Goal: Use online tool/utility: Utilize a website feature to perform a specific function

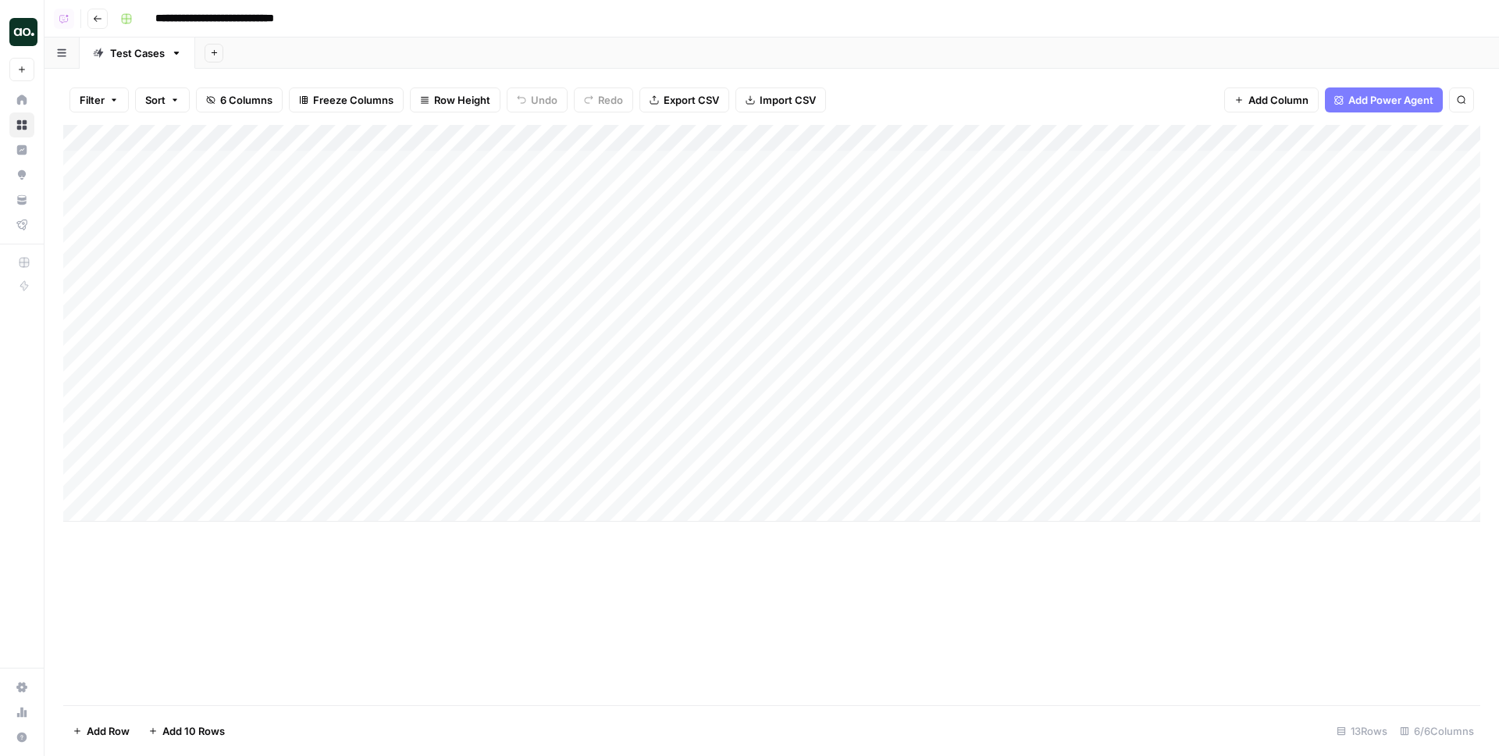
click at [199, 503] on div "Add Column" at bounding box center [771, 323] width 1417 height 397
click at [222, 514] on textarea at bounding box center [490, 510] width 747 height 22
type textarea "**********"
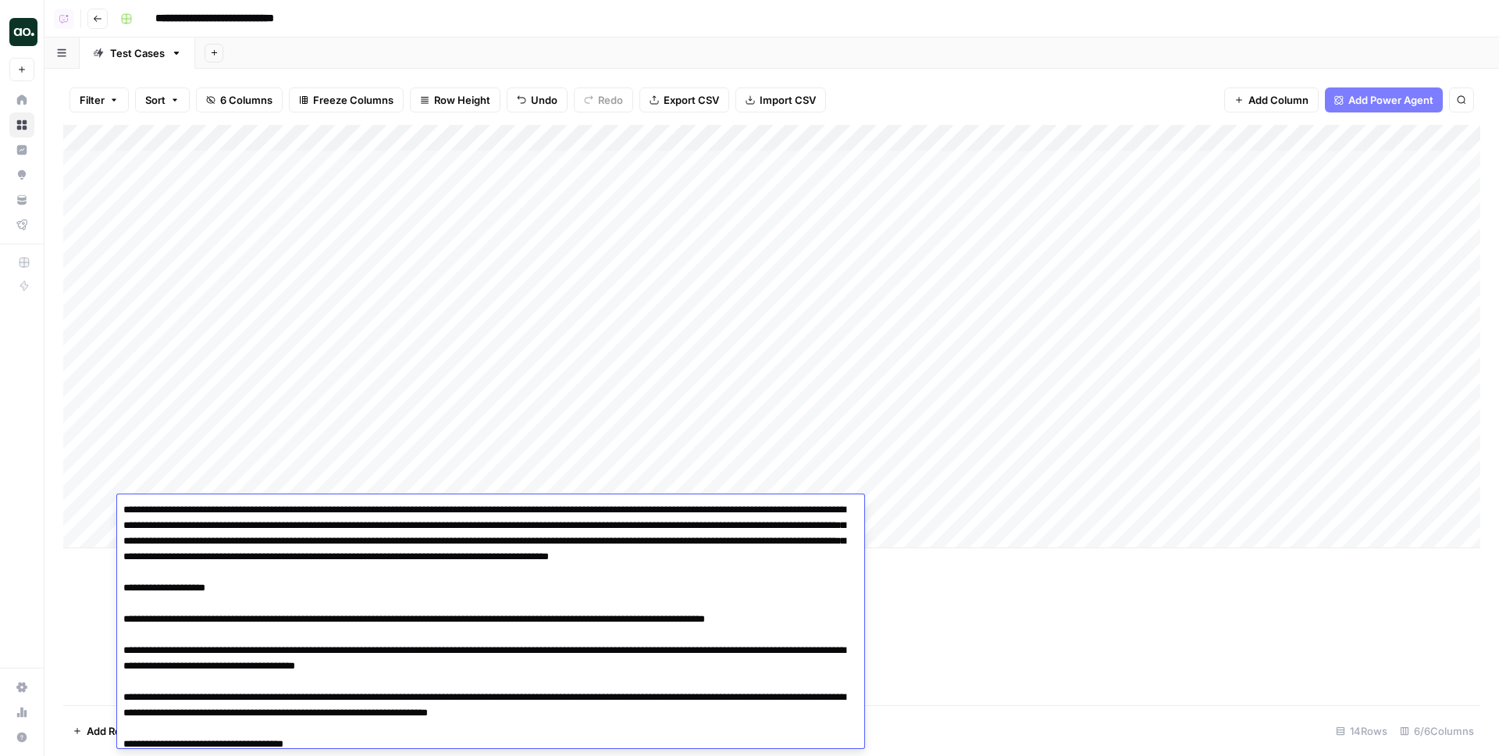
scroll to position [2765, 0]
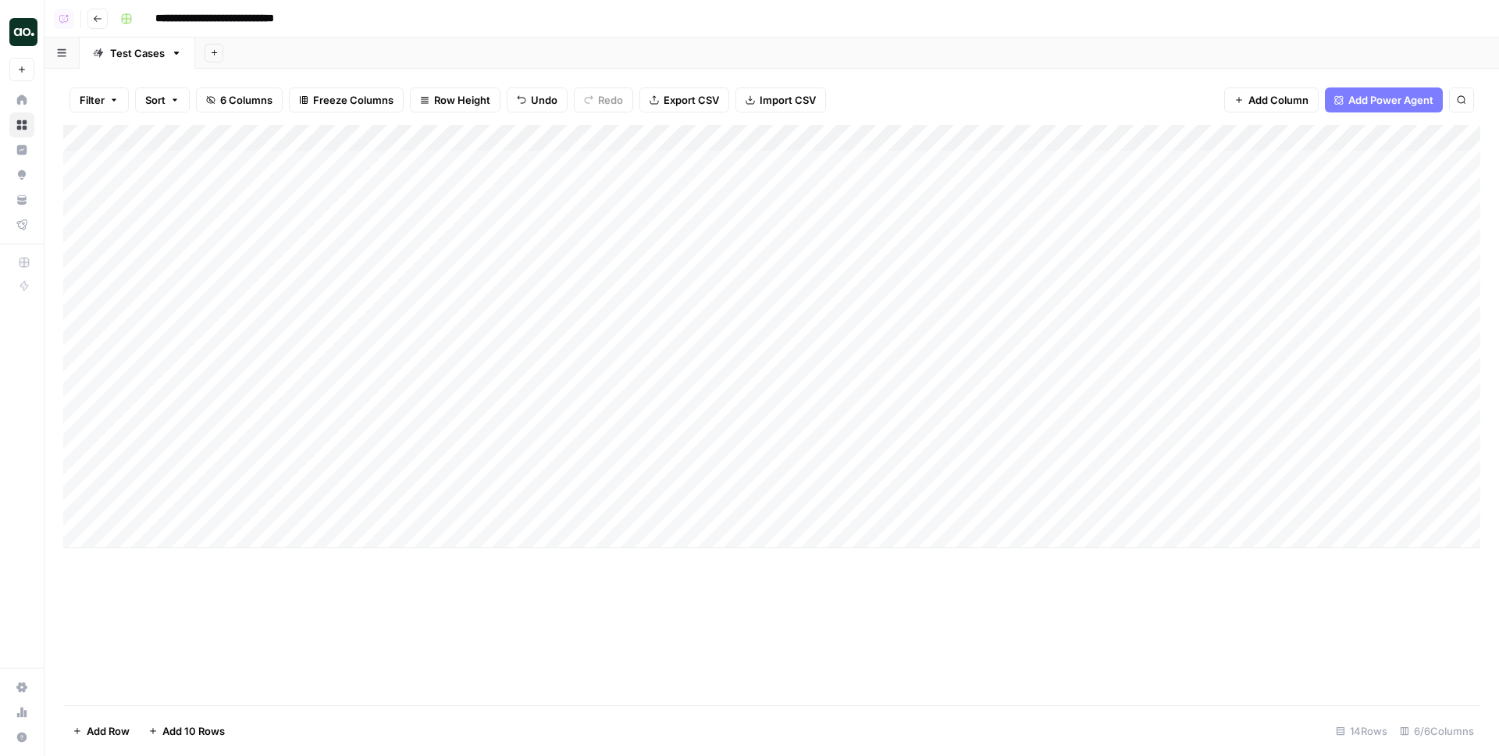
click at [1001, 647] on div "Add Column" at bounding box center [771, 415] width 1417 height 580
click at [920, 511] on div "Add Column" at bounding box center [771, 336] width 1417 height 423
click at [920, 510] on div "Add Column" at bounding box center [771, 336] width 1417 height 423
click at [922, 603] on button "Markdown" at bounding box center [919, 597] width 64 height 19
click at [1051, 606] on div "Add Column" at bounding box center [771, 415] width 1417 height 580
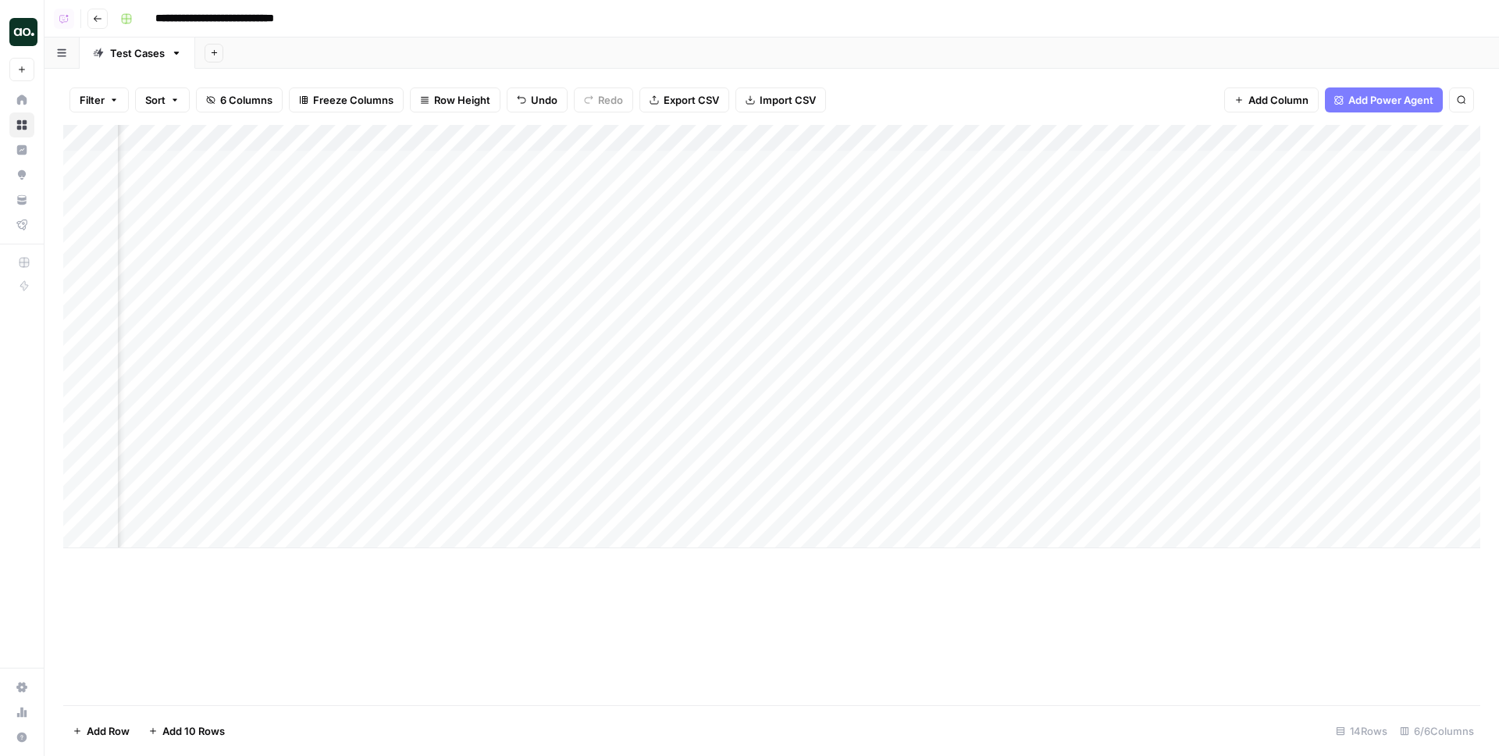
scroll to position [0, 274]
click at [998, 504] on div "Add Column" at bounding box center [771, 336] width 1417 height 423
click at [995, 567] on button "Yes" at bounding box center [992, 569] width 30 height 19
click at [1165, 506] on div "Add Column" at bounding box center [771, 336] width 1417 height 423
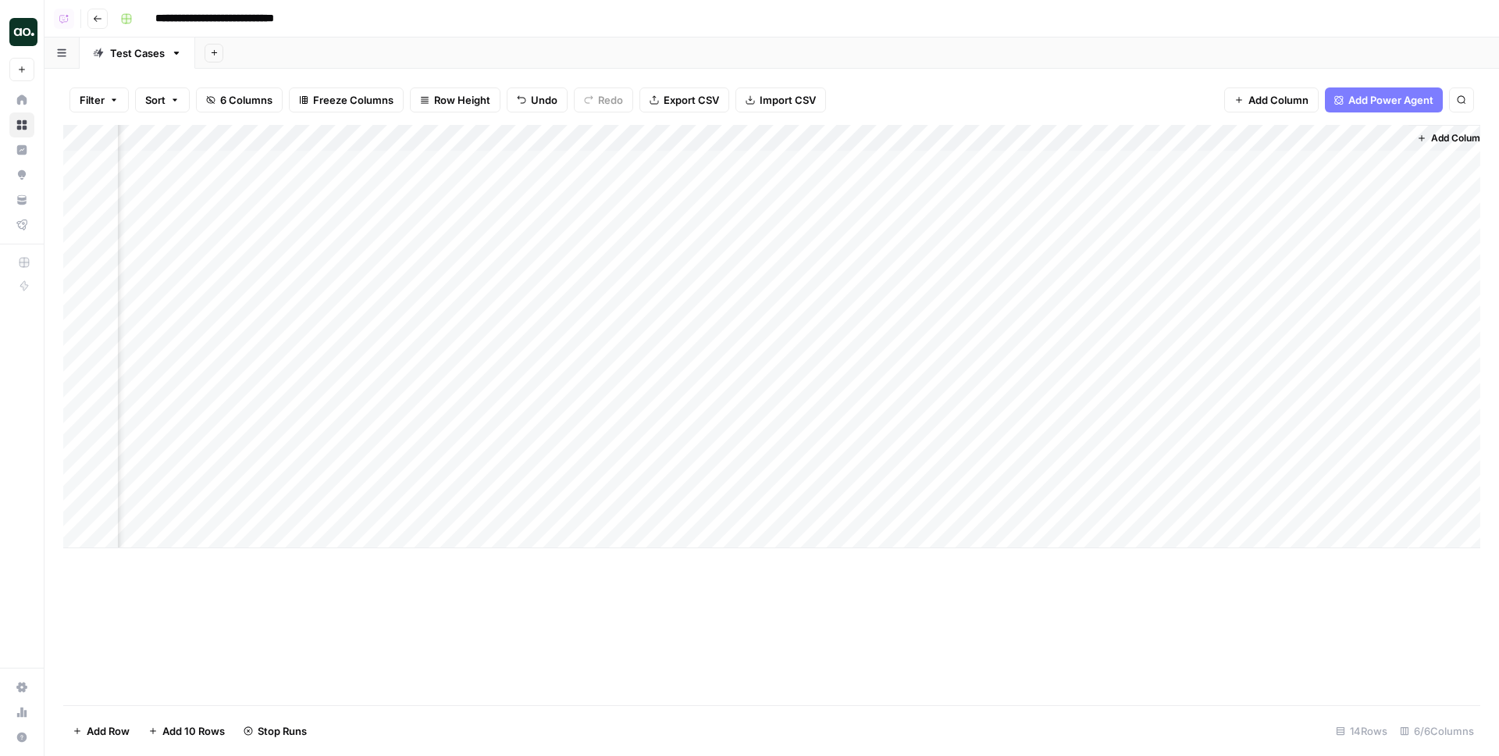
scroll to position [0, 332]
click at [1375, 511] on div "Add Column" at bounding box center [771, 336] width 1417 height 423
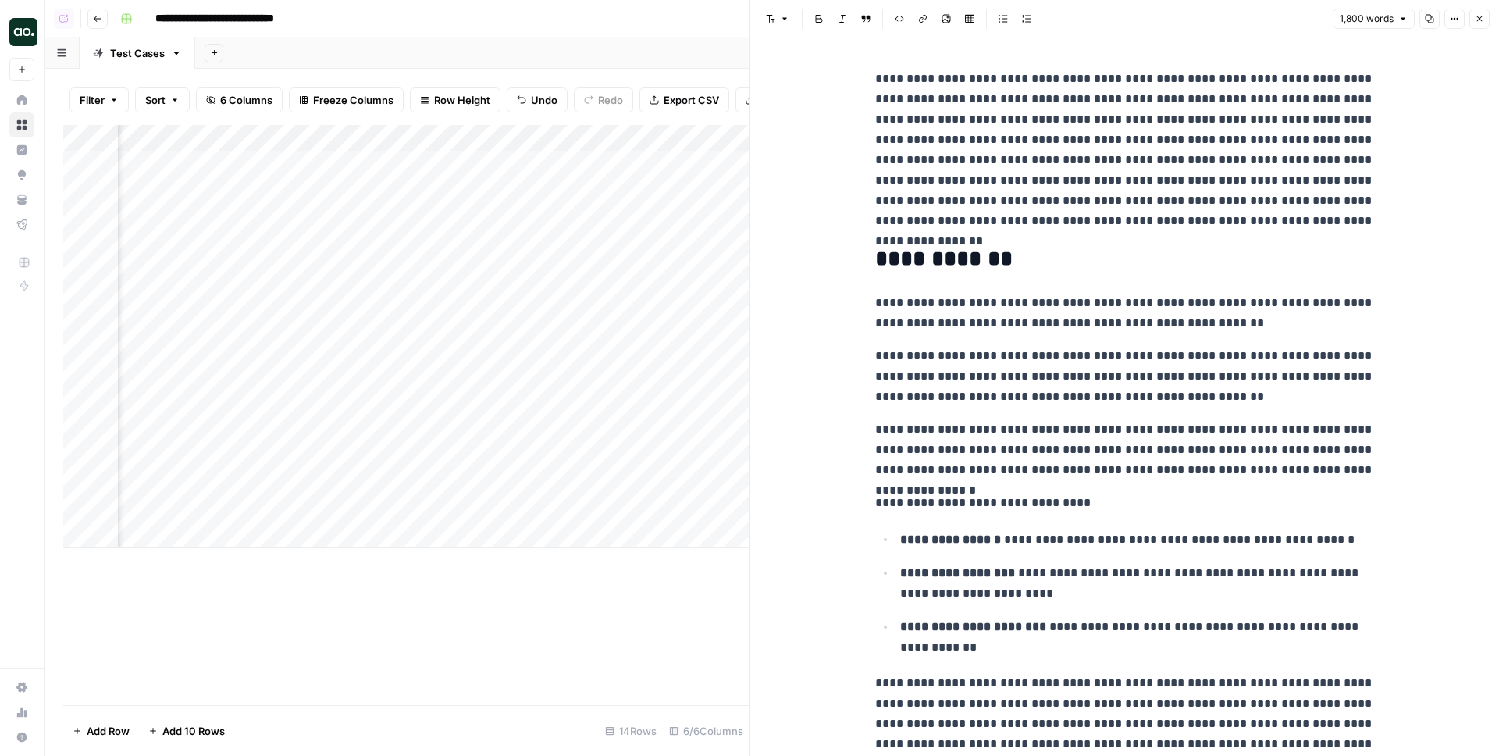
click at [1478, 16] on icon "button" at bounding box center [1478, 18] width 9 height 9
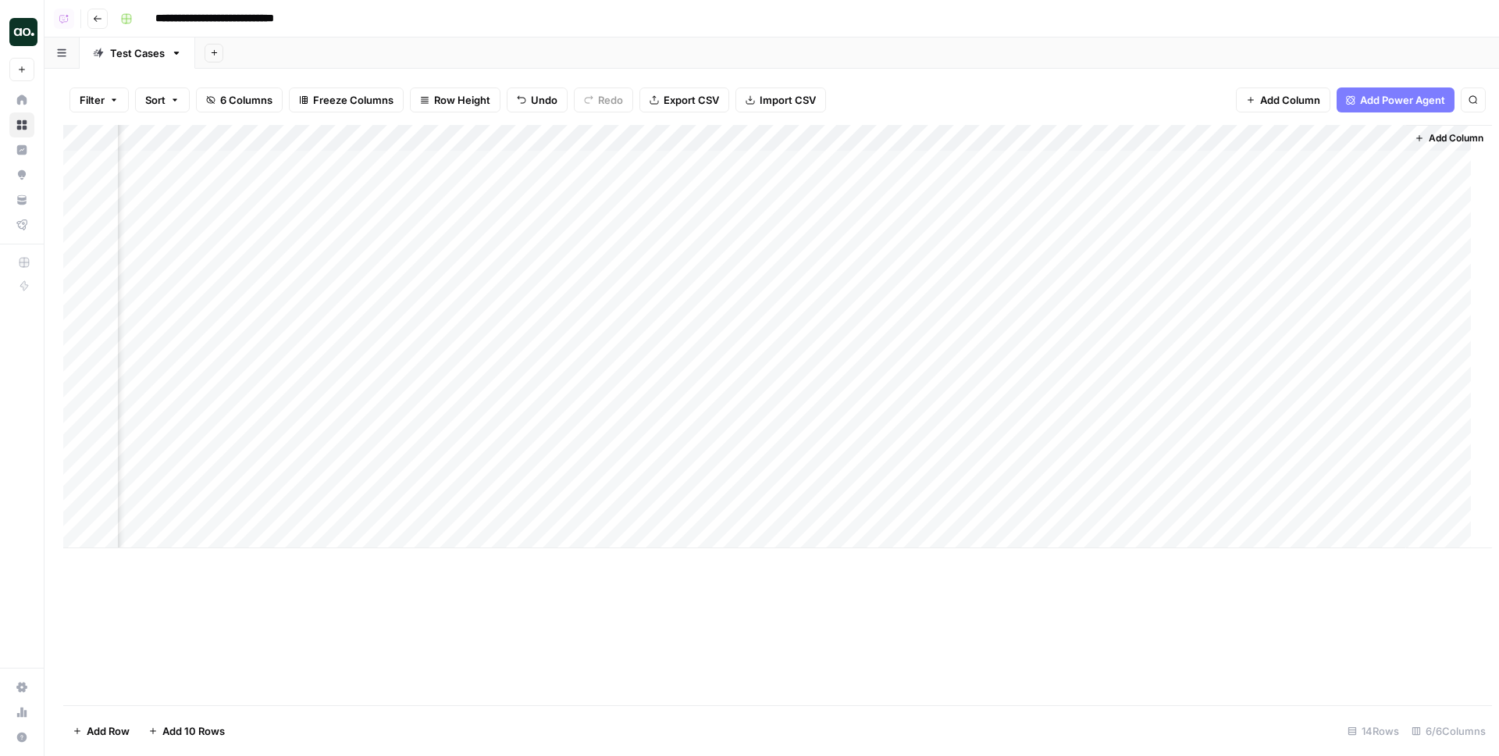
scroll to position [0, 313]
click at [1179, 507] on div "Add Column" at bounding box center [771, 336] width 1417 height 423
click at [1380, 510] on div "Add Column" at bounding box center [771, 336] width 1417 height 423
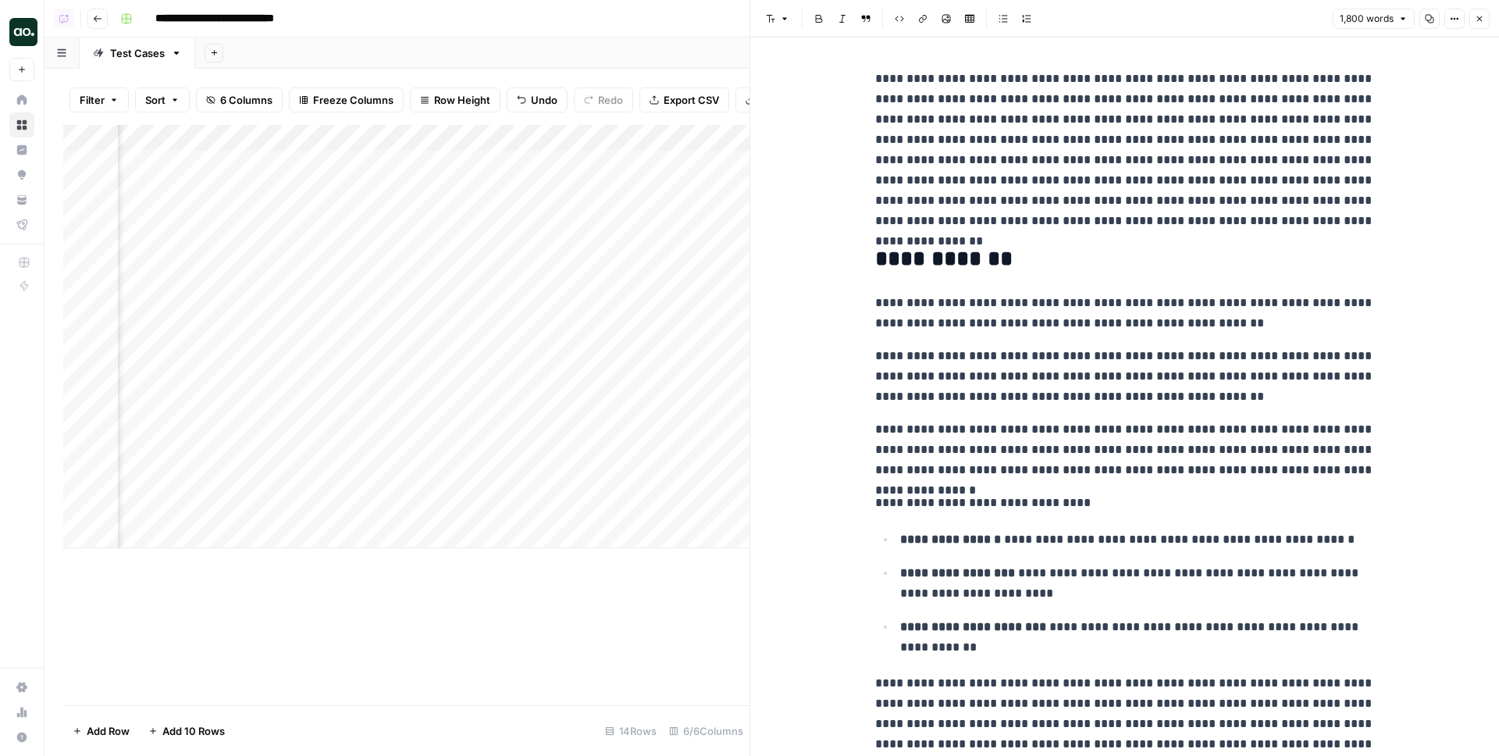
click at [1480, 19] on icon "button" at bounding box center [1478, 18] width 9 height 9
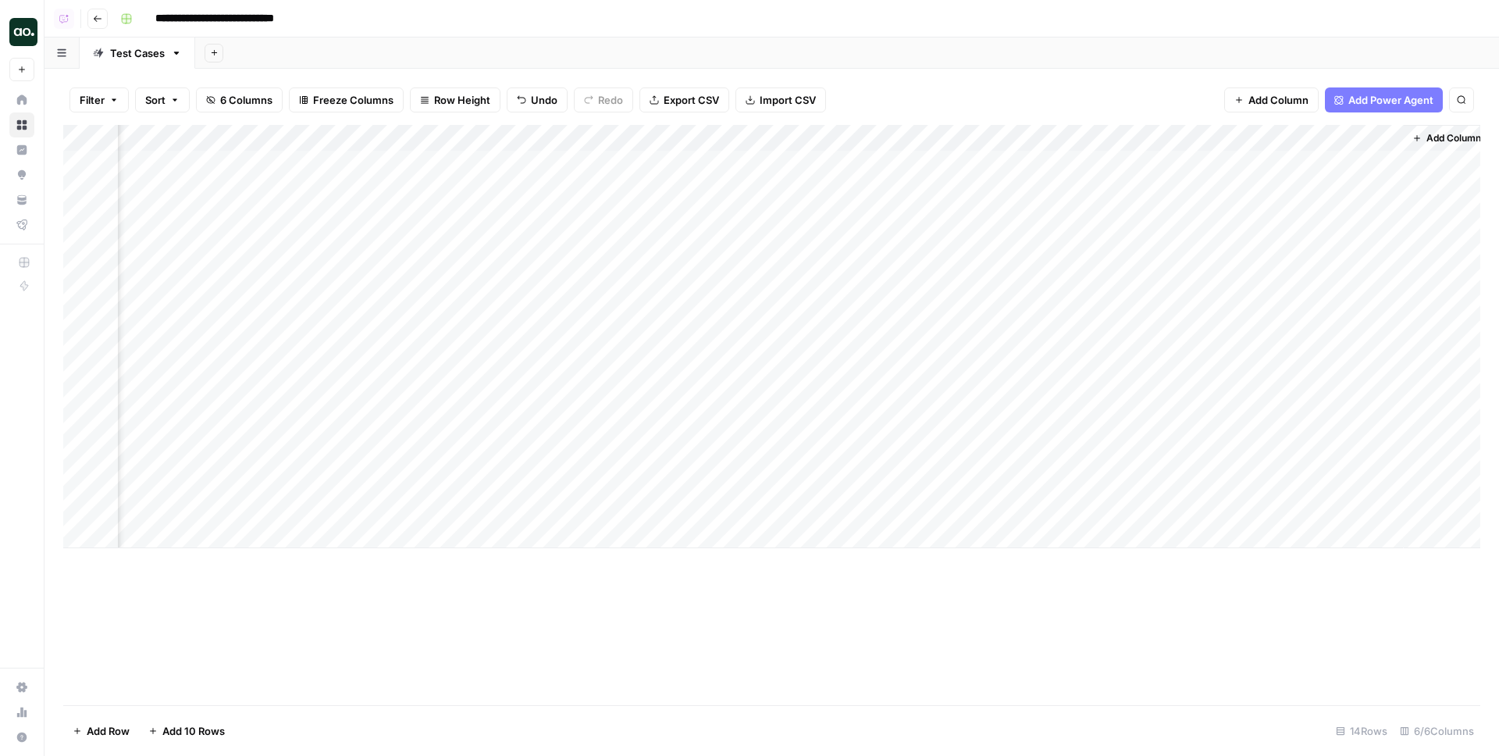
scroll to position [0, 313]
click at [1113, 133] on div "Add Column" at bounding box center [771, 336] width 1417 height 423
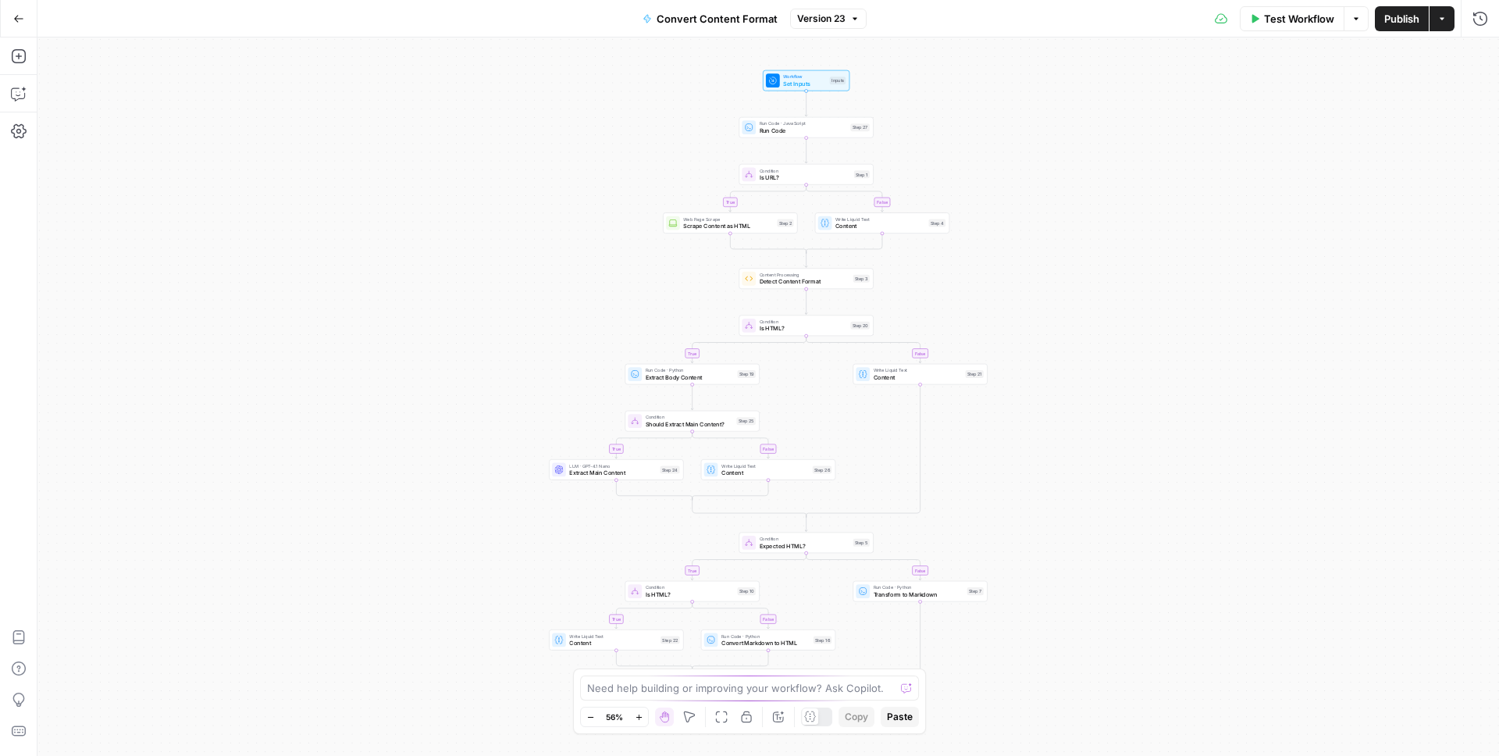
click at [1292, 18] on span "Test Workflow" at bounding box center [1299, 19] width 70 height 16
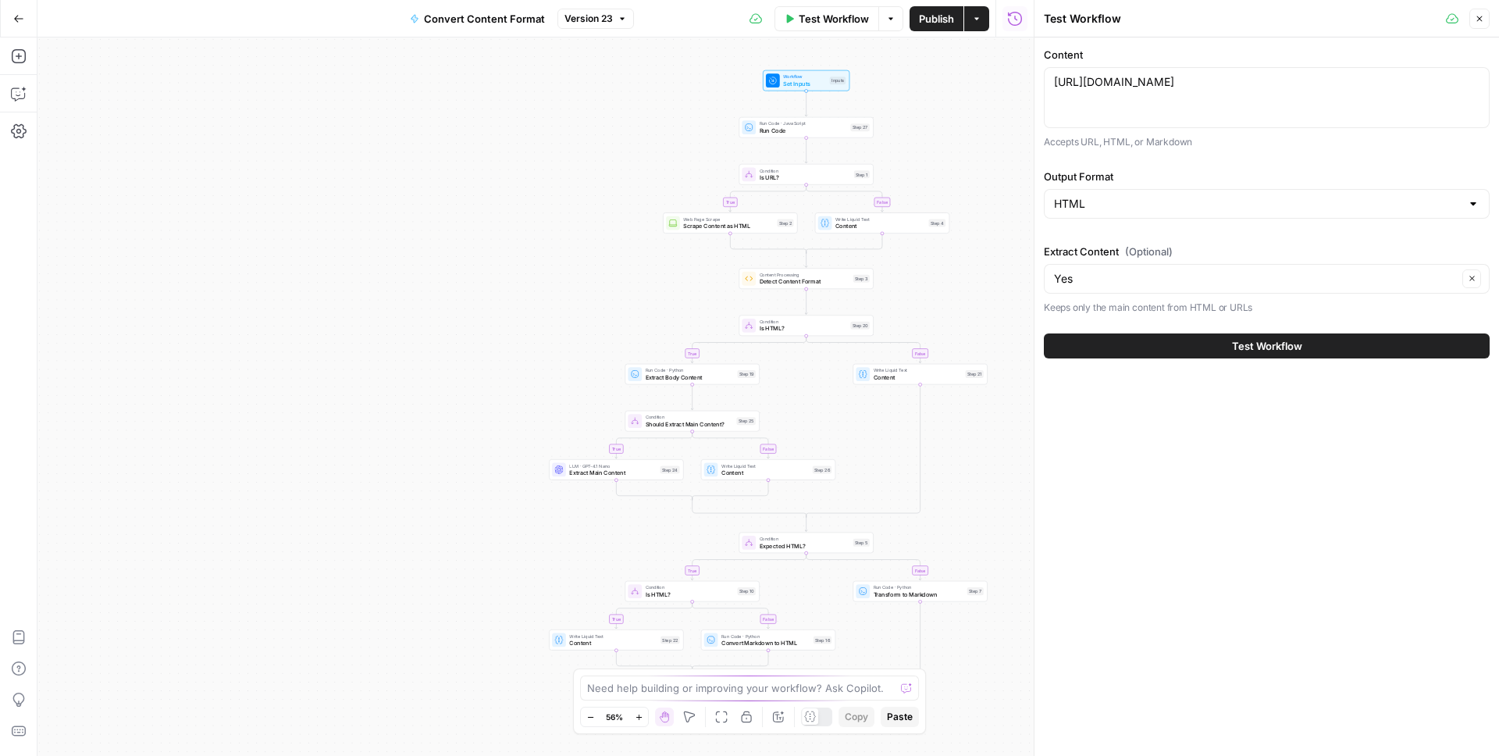
click at [1205, 126] on div "[URL][DOMAIN_NAME] [URL][DOMAIN_NAME]" at bounding box center [1267, 97] width 446 height 61
paste textarea "<l>Ipsumdo sit ametconse adipi elits doeiusm te incididu utlaboree. Dol magnaal…"
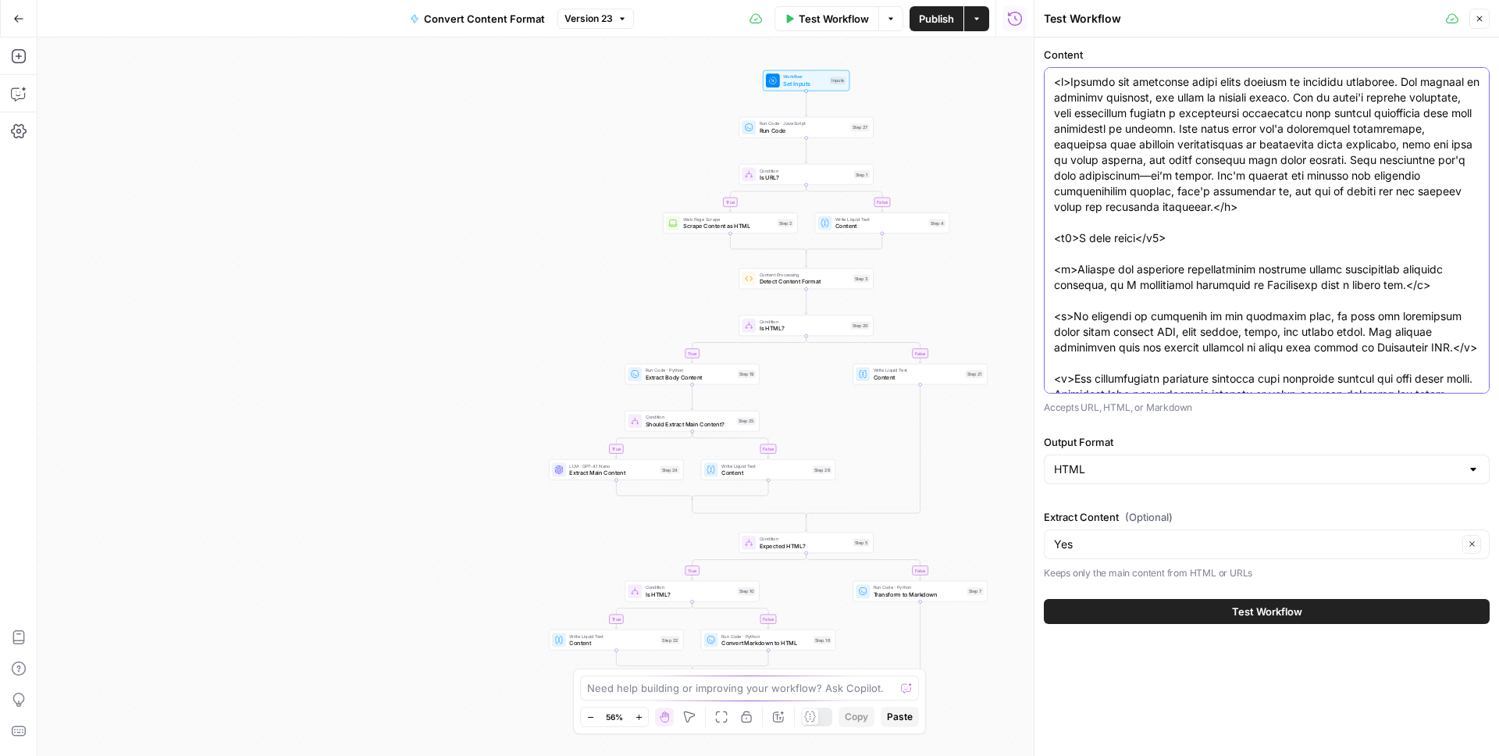
scroll to position [3973, 0]
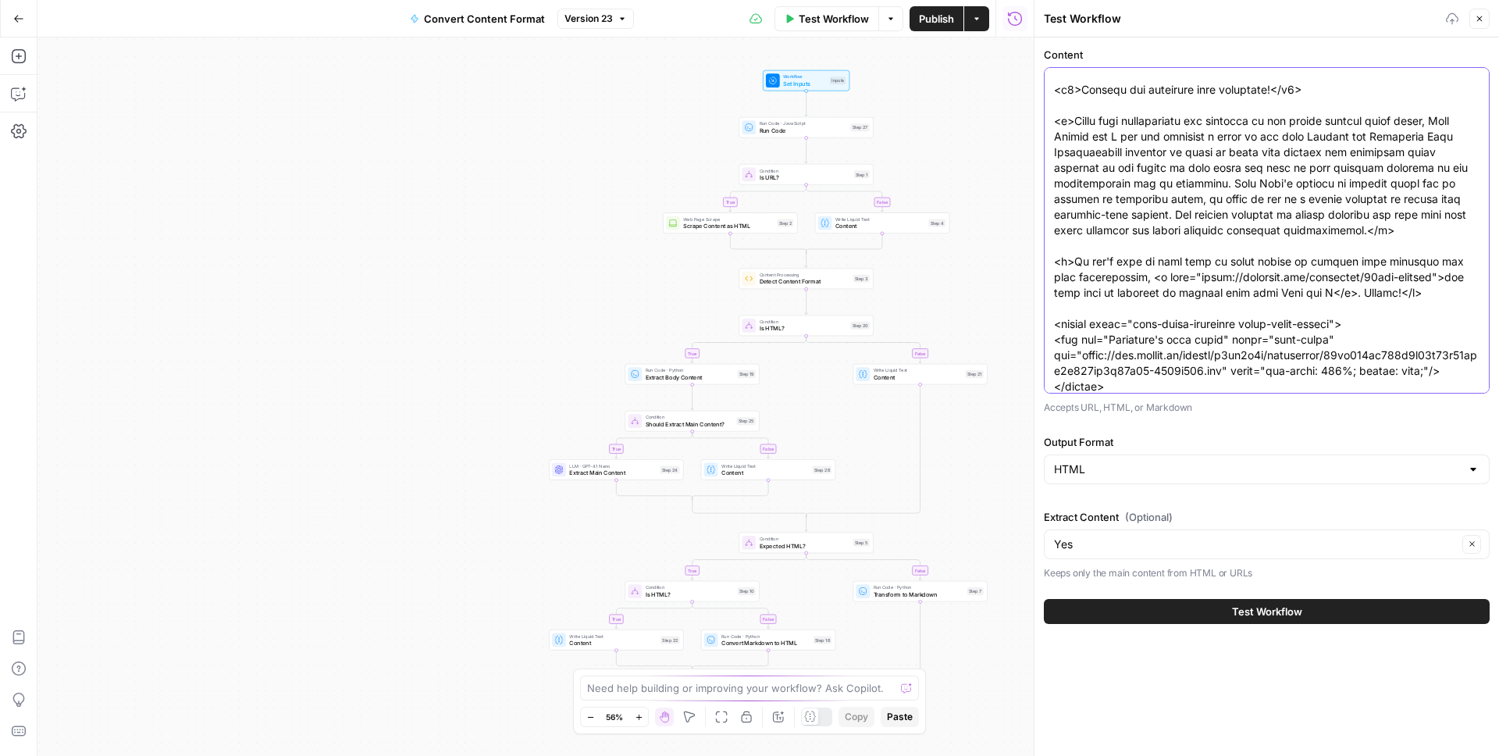
type textarea "<l>Ipsumdo sit ametconse adipi elits doeiusm te incididu utlaboree. Dol magnaal…"
click at [1093, 454] on div "HTML" at bounding box center [1267, 469] width 446 height 30
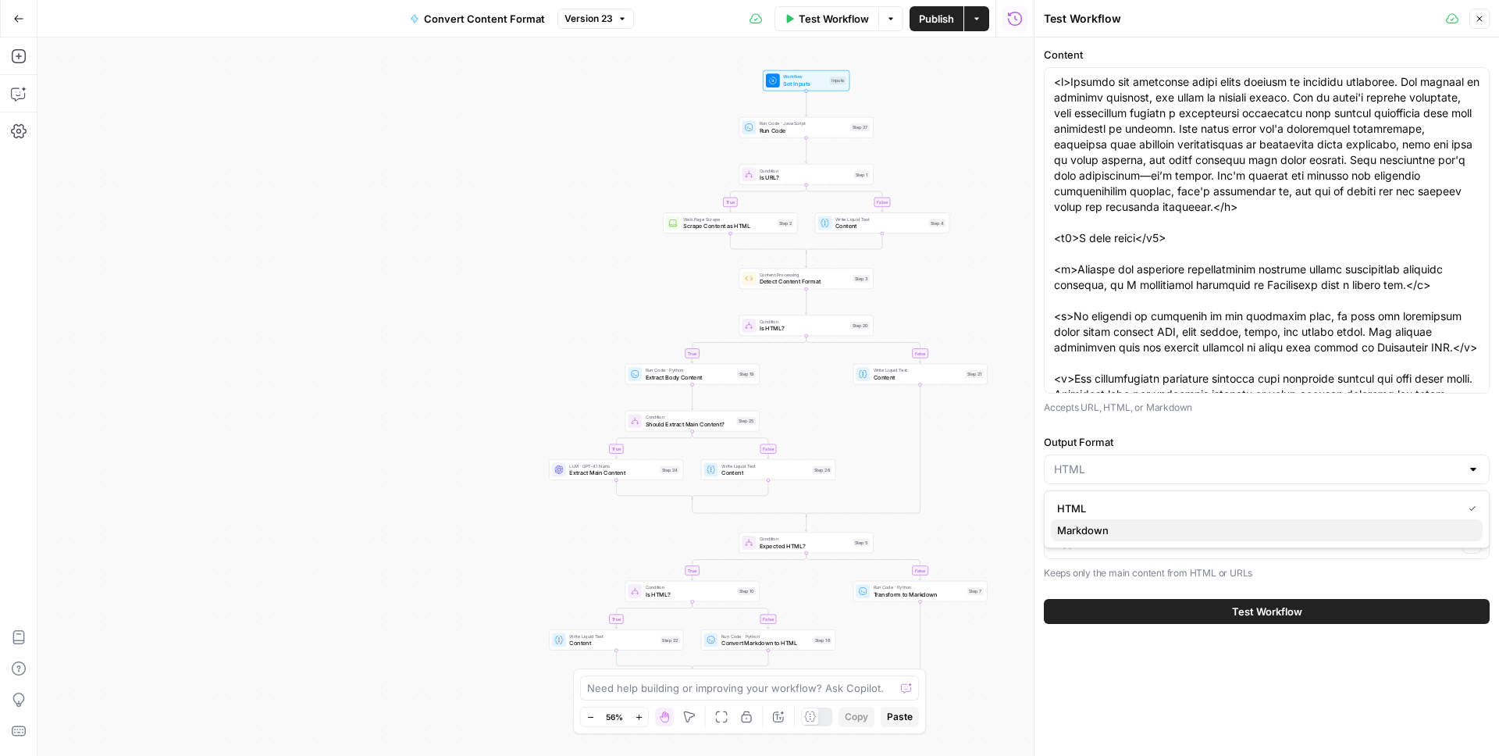
click at [1101, 528] on span "Markdown" at bounding box center [1263, 530] width 413 height 16
type input "Markdown"
click at [1097, 538] on input "Extract Content (Optional)" at bounding box center [1256, 544] width 404 height 16
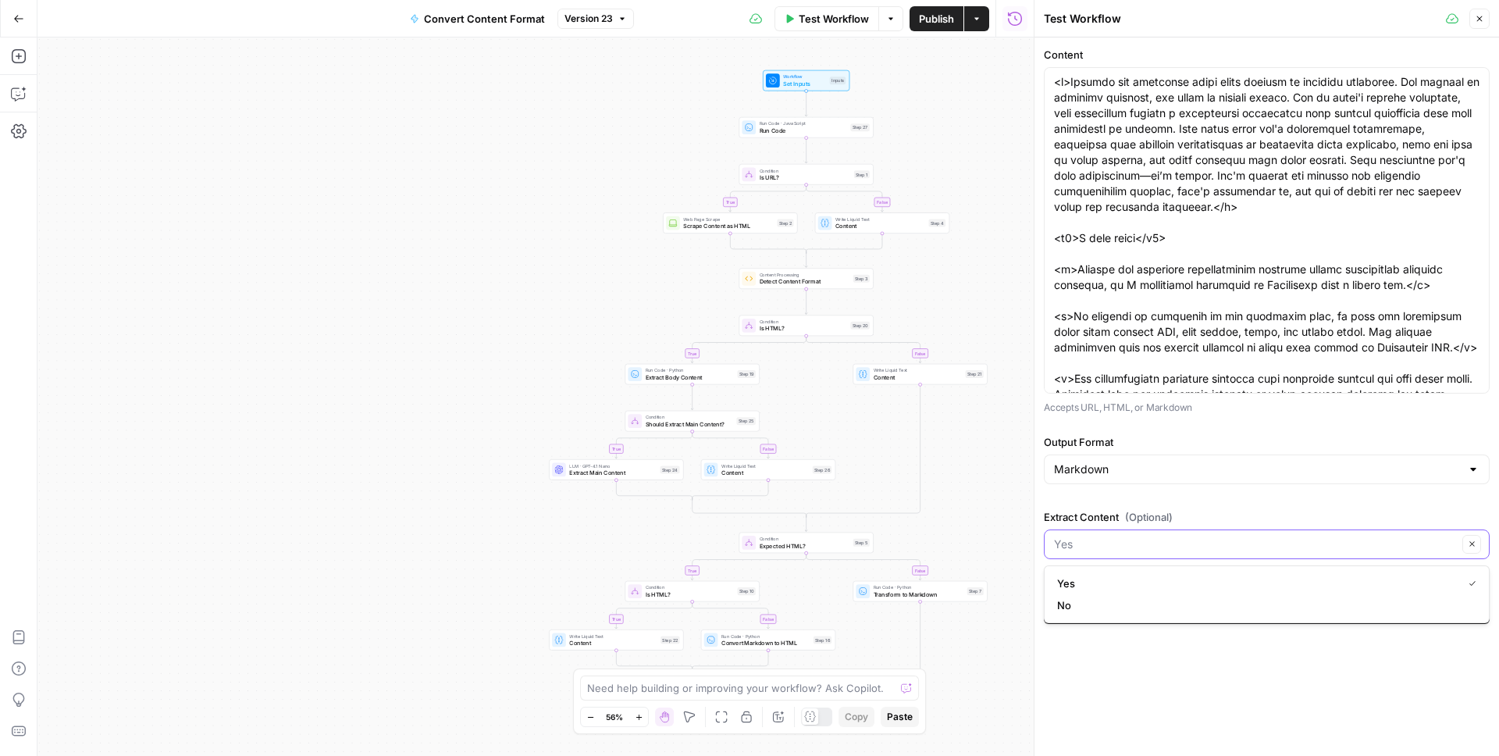
click at [1097, 537] on input "Extract Content (Optional)" at bounding box center [1256, 544] width 404 height 16
type input "Yes"
click at [1098, 510] on label "Extract Content (Optional)" at bounding box center [1267, 517] width 446 height 16
click at [1098, 536] on input "Yes" at bounding box center [1256, 544] width 404 height 16
type input "Yes"
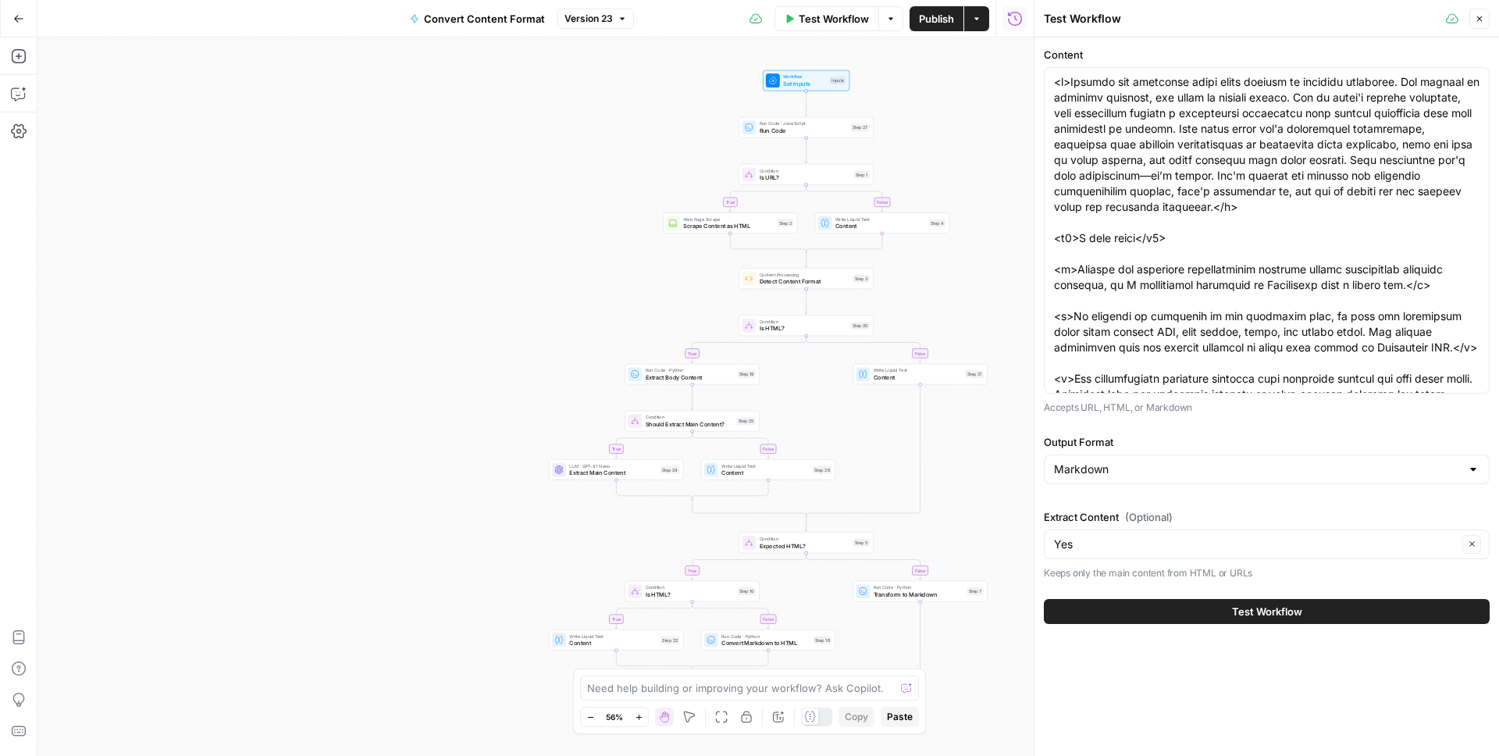
click at [1162, 681] on div "Content Accepts URL, HTML, or Markdown Output Format Markdown Extract Content (…" at bounding box center [1266, 396] width 464 height 718
click at [1169, 613] on button "Test Workflow" at bounding box center [1267, 611] width 446 height 25
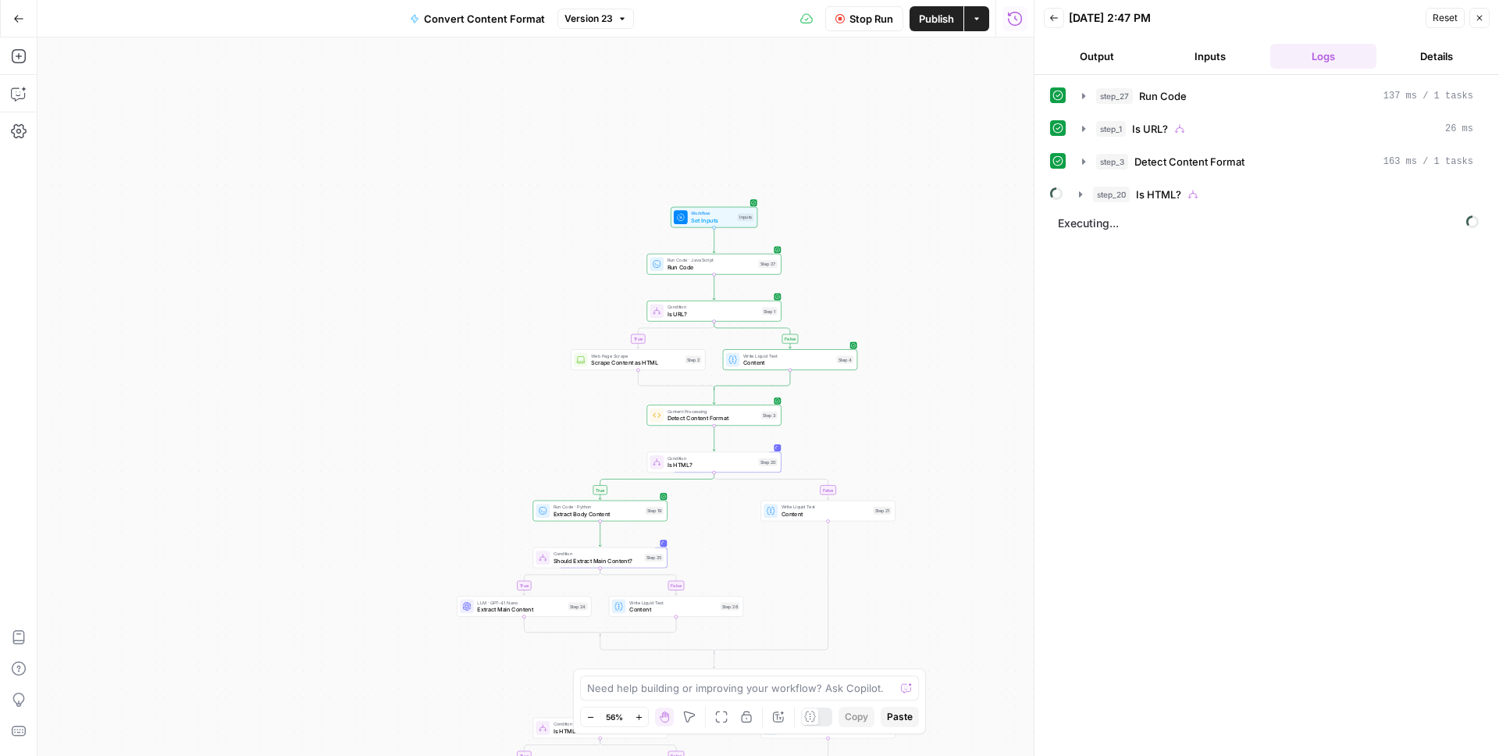
drag, startPoint x: 617, startPoint y: 158, endPoint x: 522, endPoint y: 320, distance: 188.2
click at [522, 318] on div "true false true false true false true false true false Workflow Set Inputs Inpu…" at bounding box center [535, 396] width 996 height 718
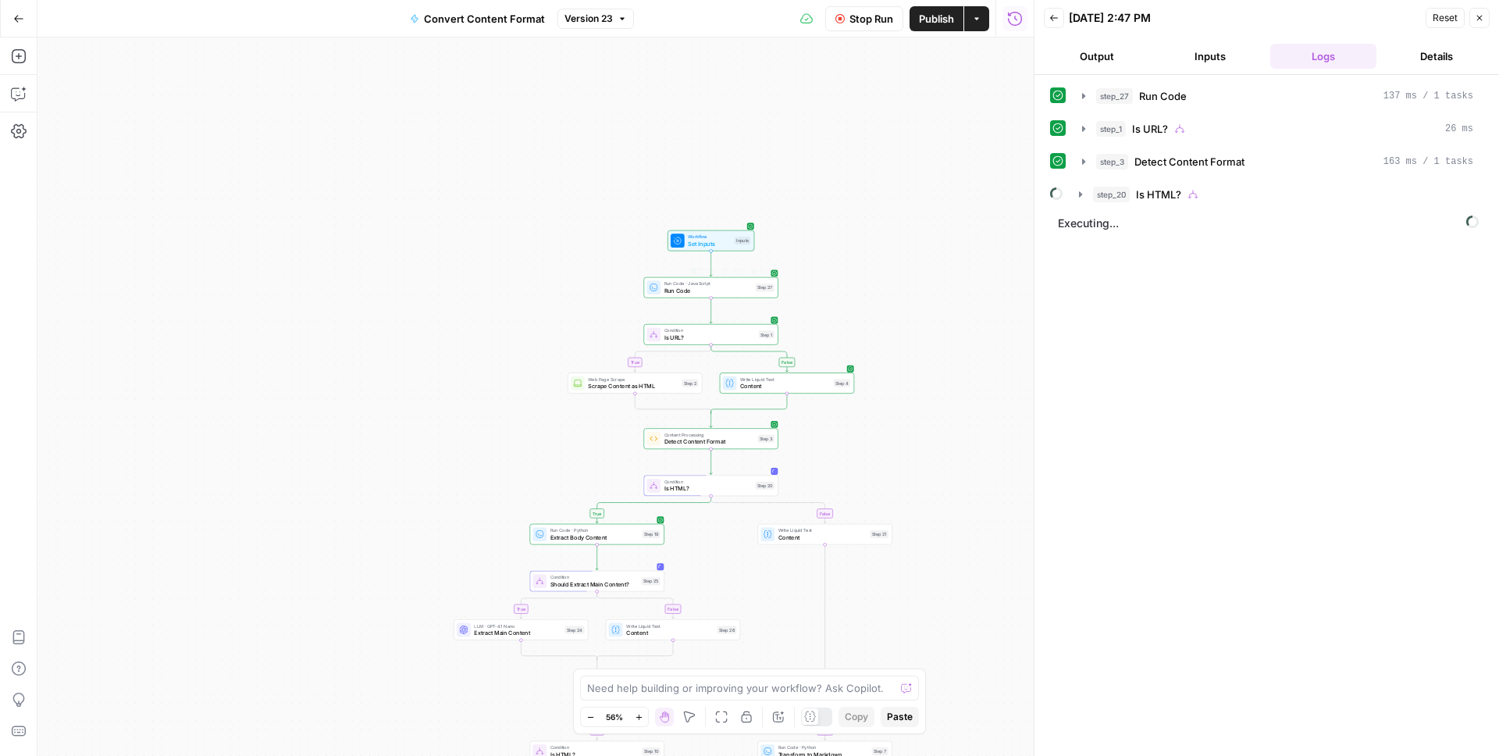
click at [735, 243] on div "Inputs" at bounding box center [742, 241] width 16 height 8
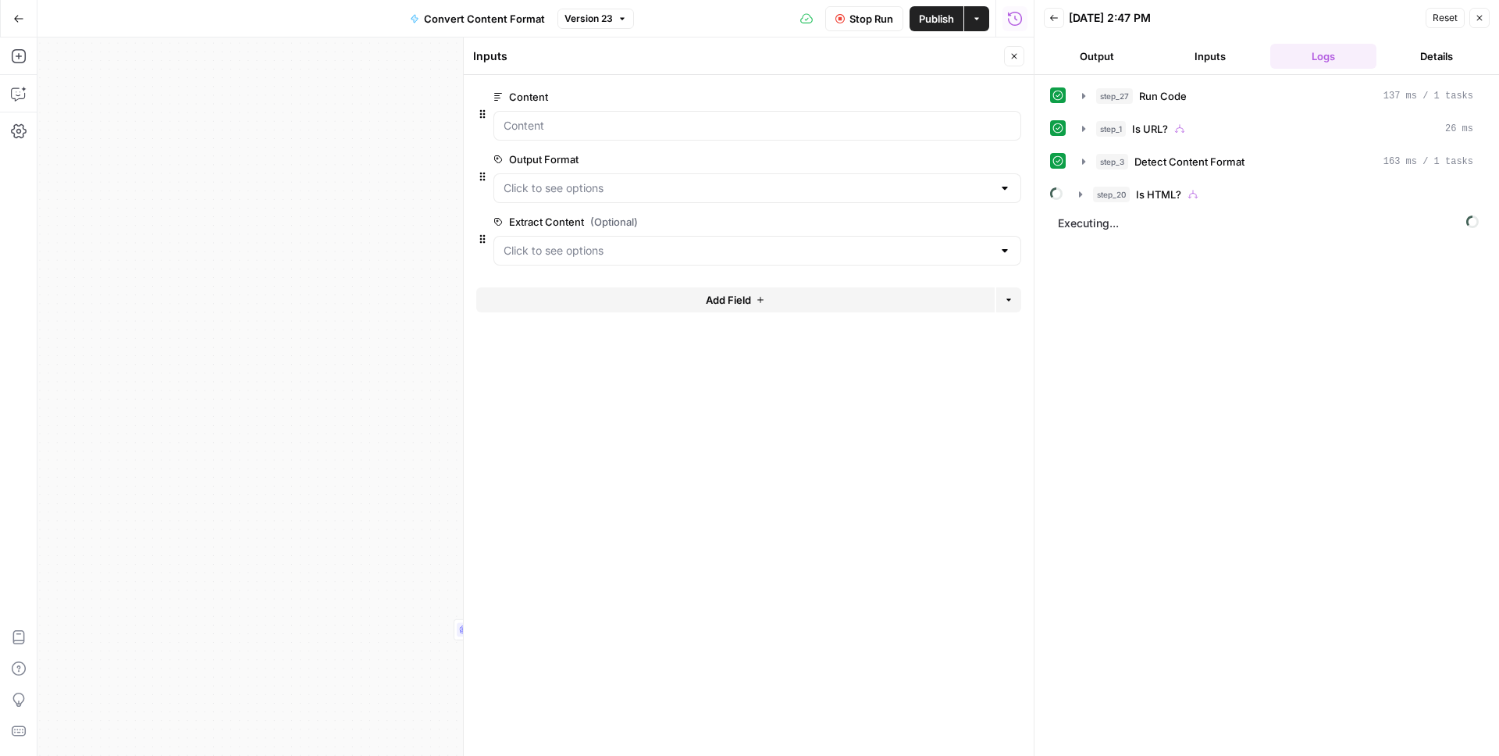
click at [981, 225] on button "edit field" at bounding box center [969, 221] width 60 height 19
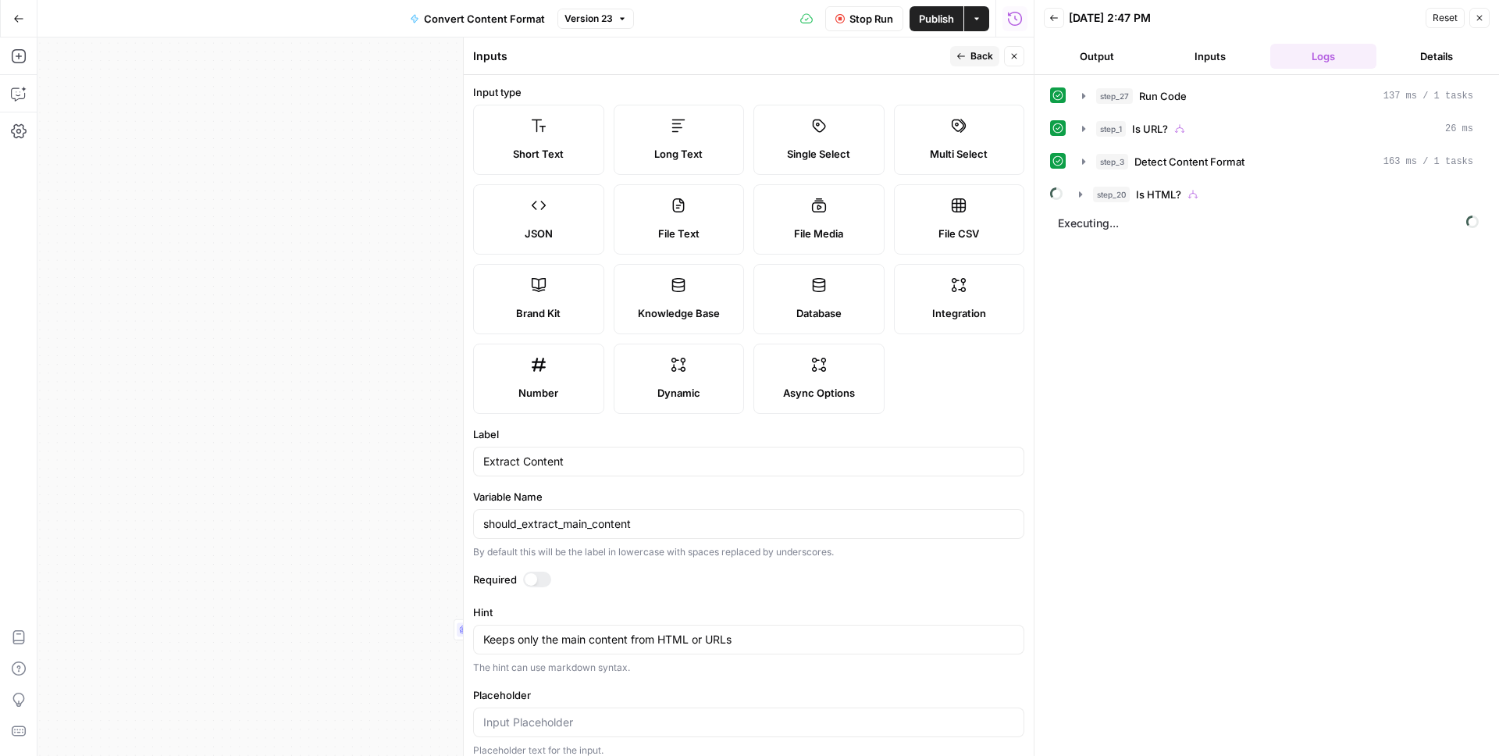
click at [1008, 55] on button "Close" at bounding box center [1014, 56] width 20 height 20
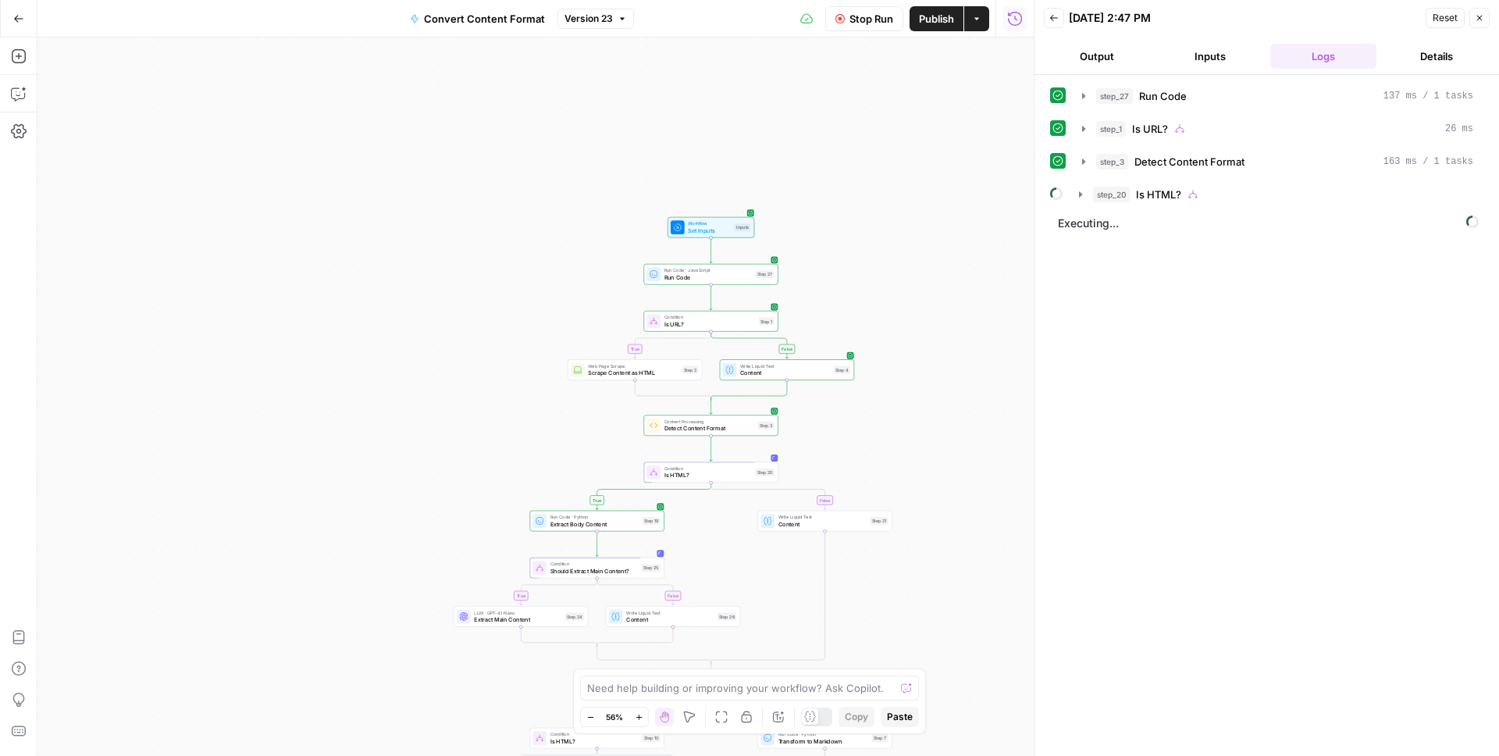
drag, startPoint x: 931, startPoint y: 444, endPoint x: 931, endPoint y: 310, distance: 134.3
click at [931, 311] on div "true false true false true false true false true false Workflow Set Inputs Inpu…" at bounding box center [535, 396] width 996 height 718
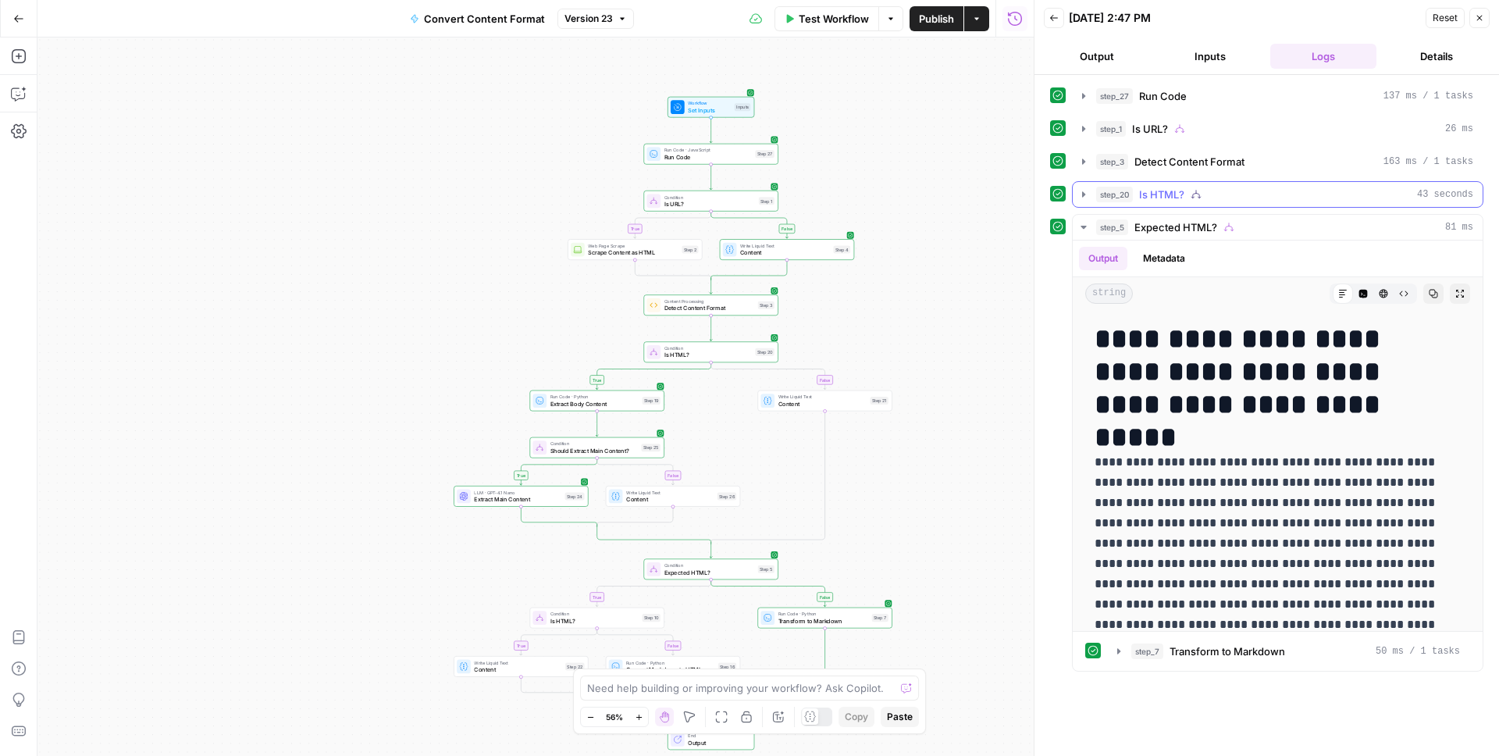
click at [1152, 192] on span "Is HTML?" at bounding box center [1161, 195] width 45 height 16
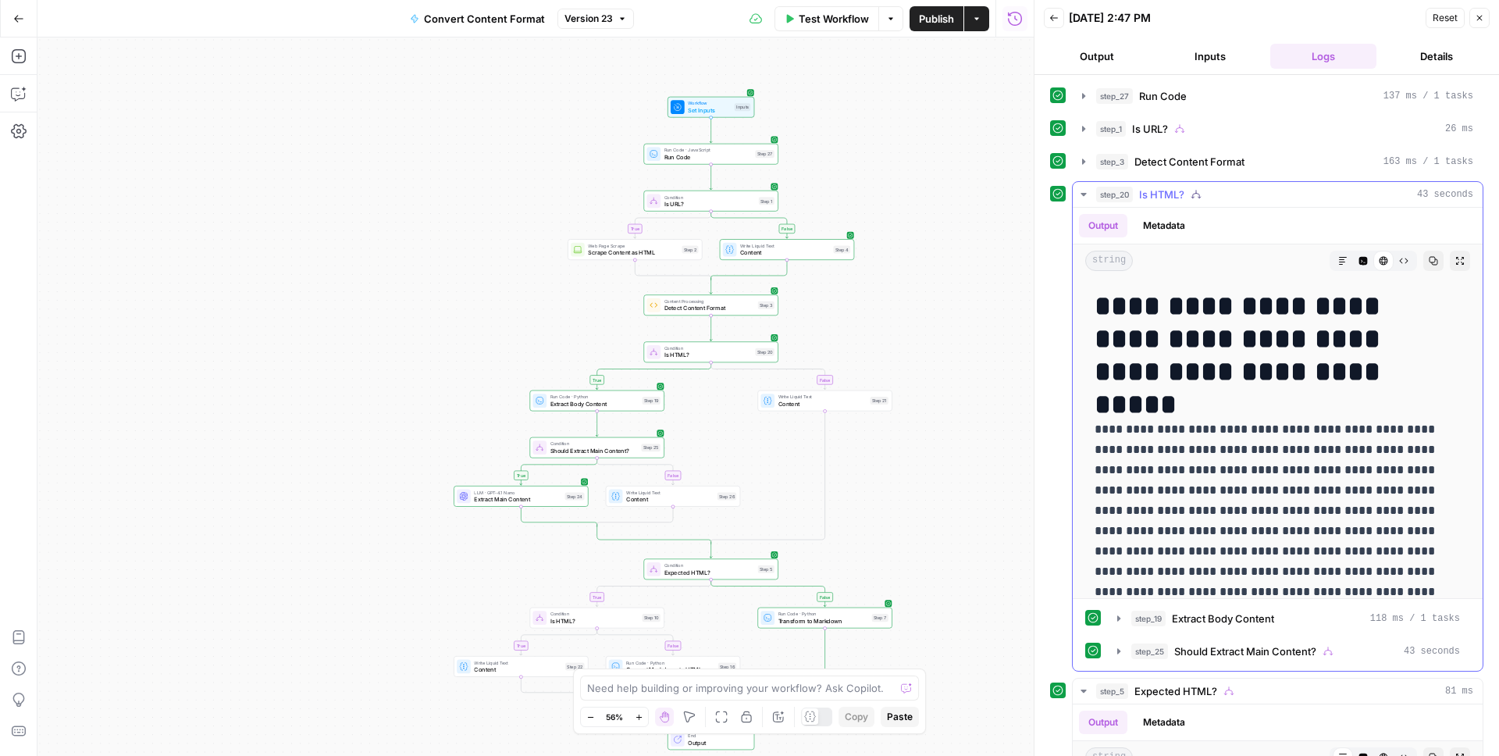
click at [1152, 192] on span "Is HTML?" at bounding box center [1161, 195] width 45 height 16
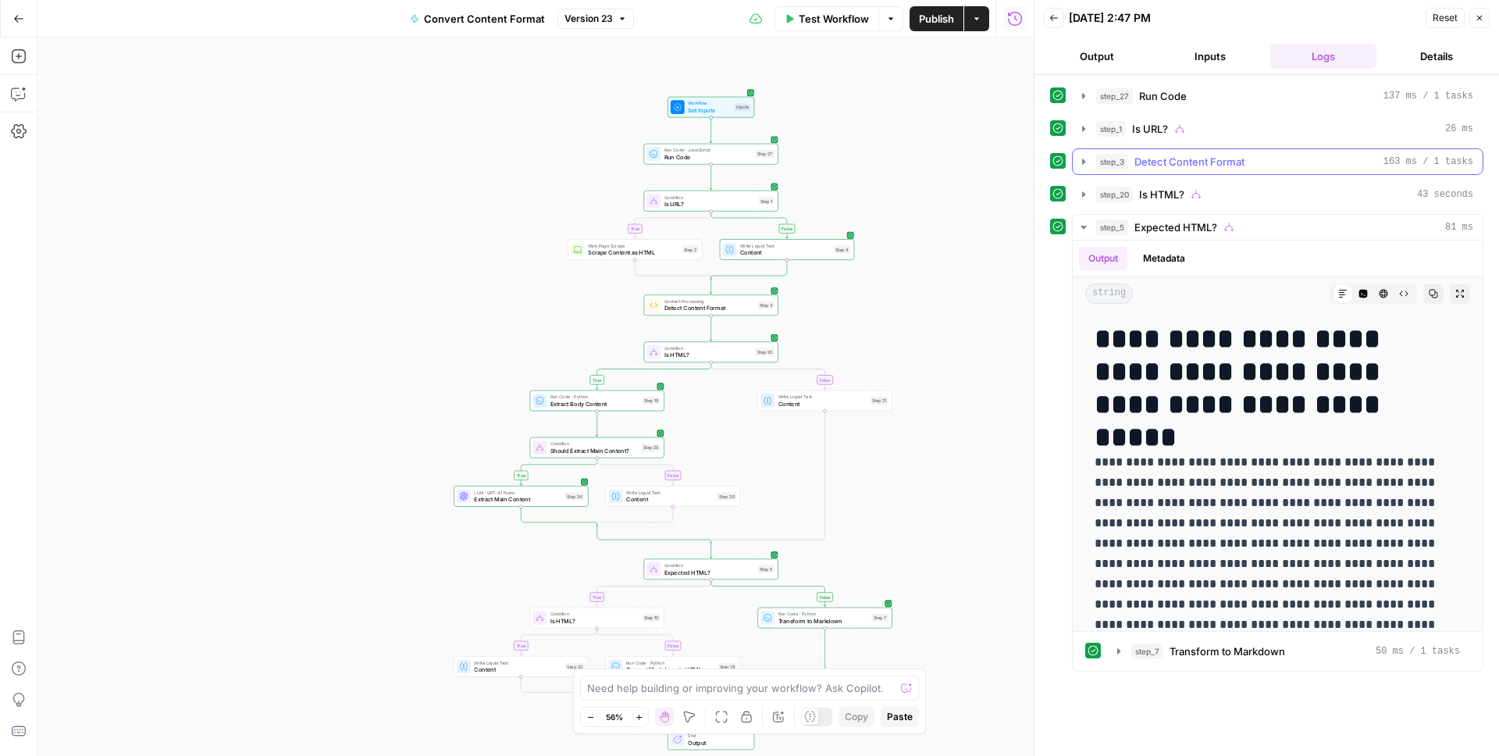
click at [1163, 163] on span "Detect Content Format" at bounding box center [1189, 162] width 110 height 16
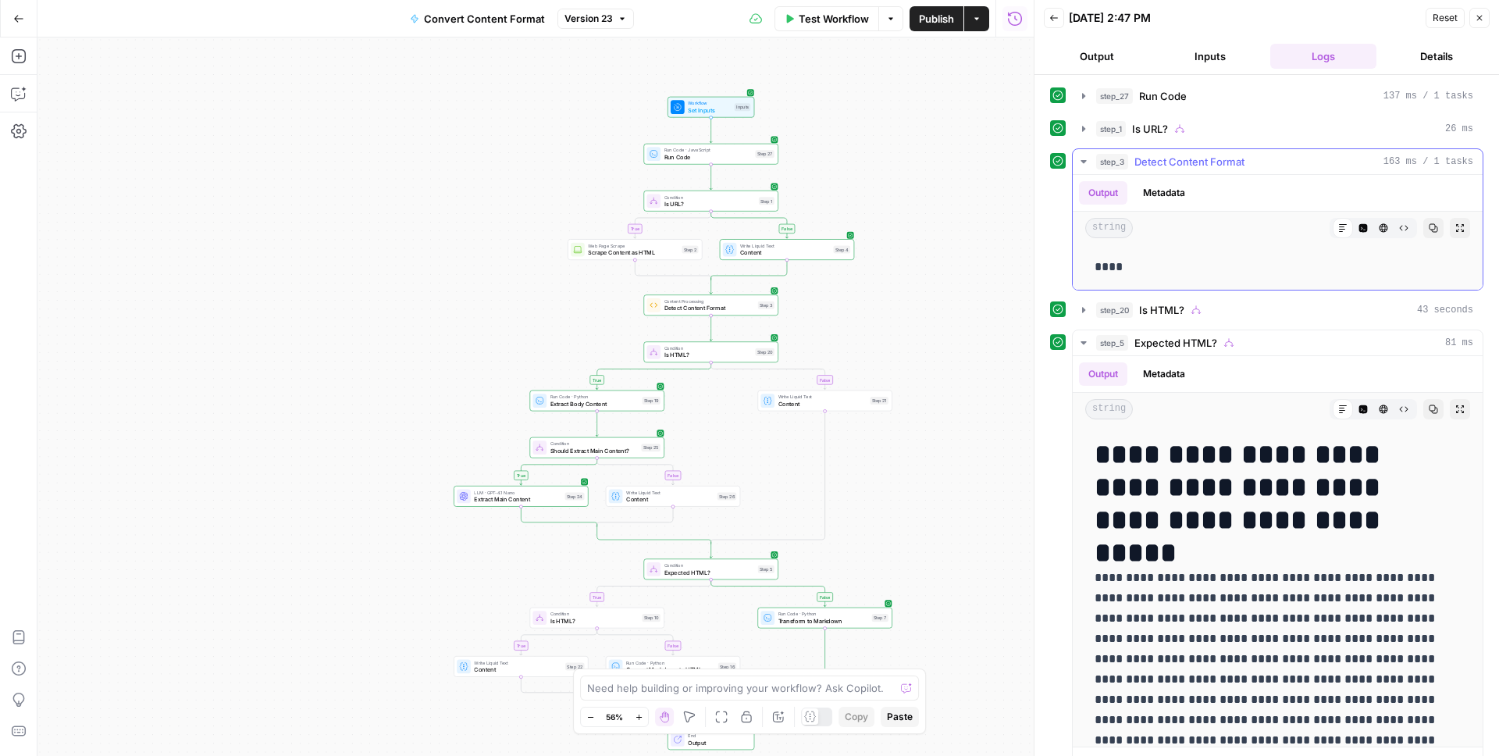
click at [1163, 163] on span "Detect Content Format" at bounding box center [1189, 162] width 110 height 16
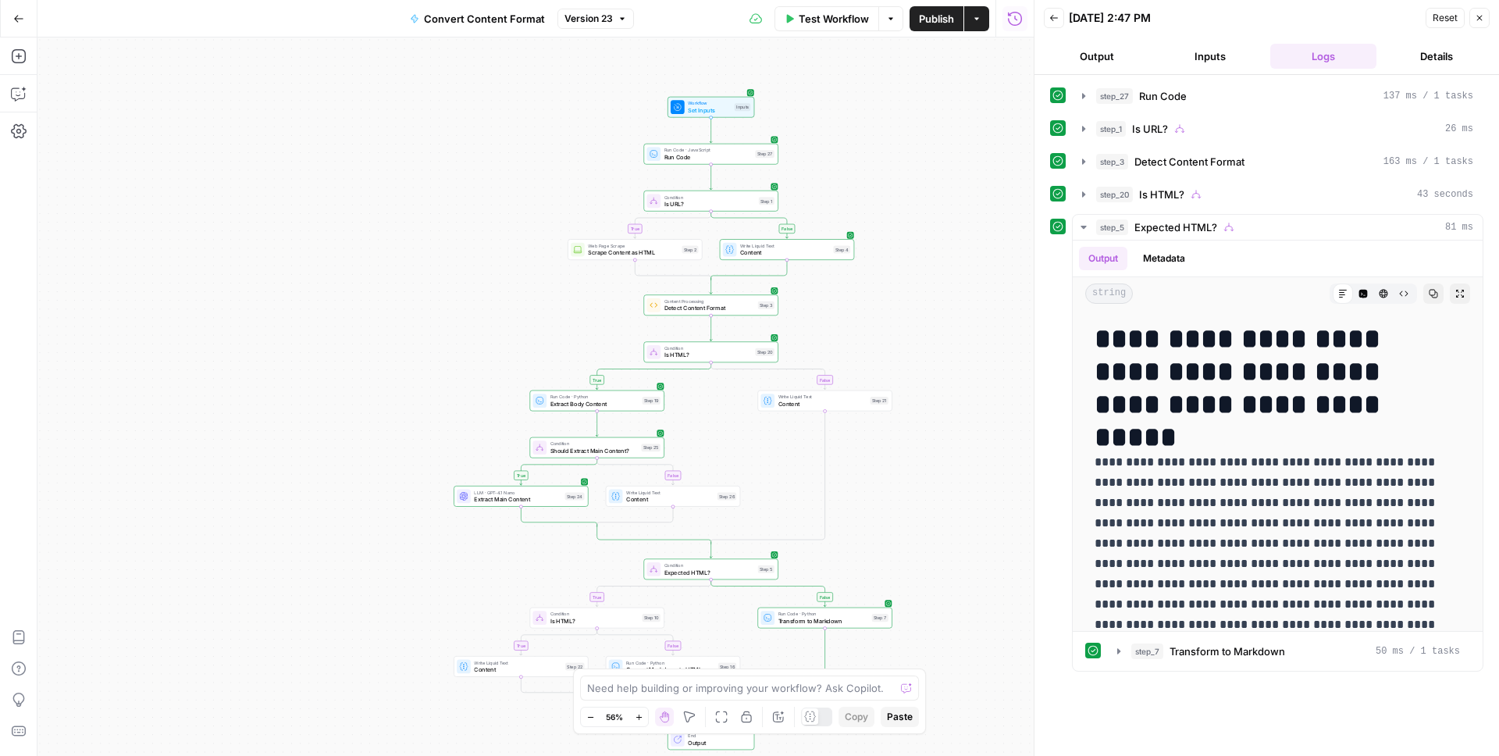
click at [1097, 54] on button "Output" at bounding box center [1097, 56] width 107 height 25
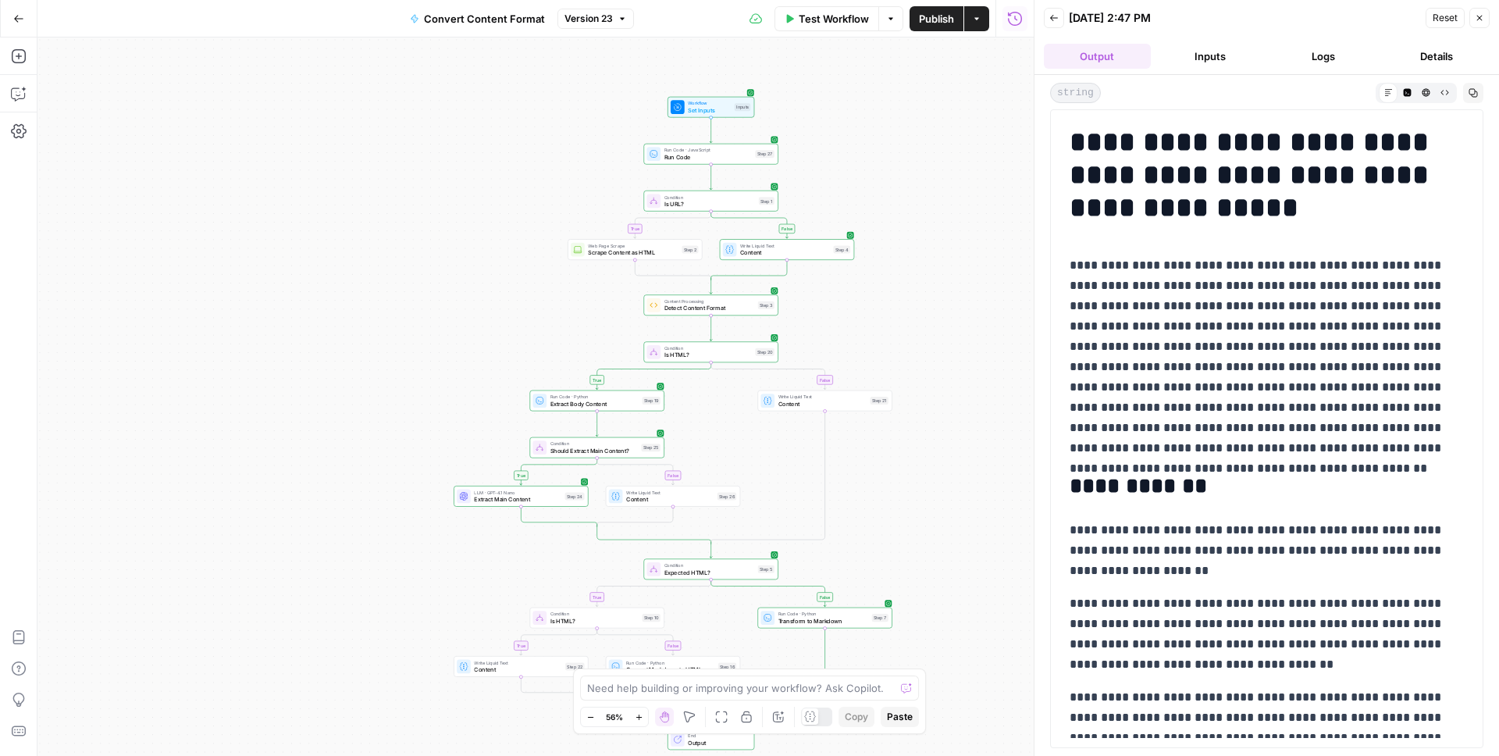
click at [1220, 54] on button "Inputs" at bounding box center [1210, 56] width 107 height 25
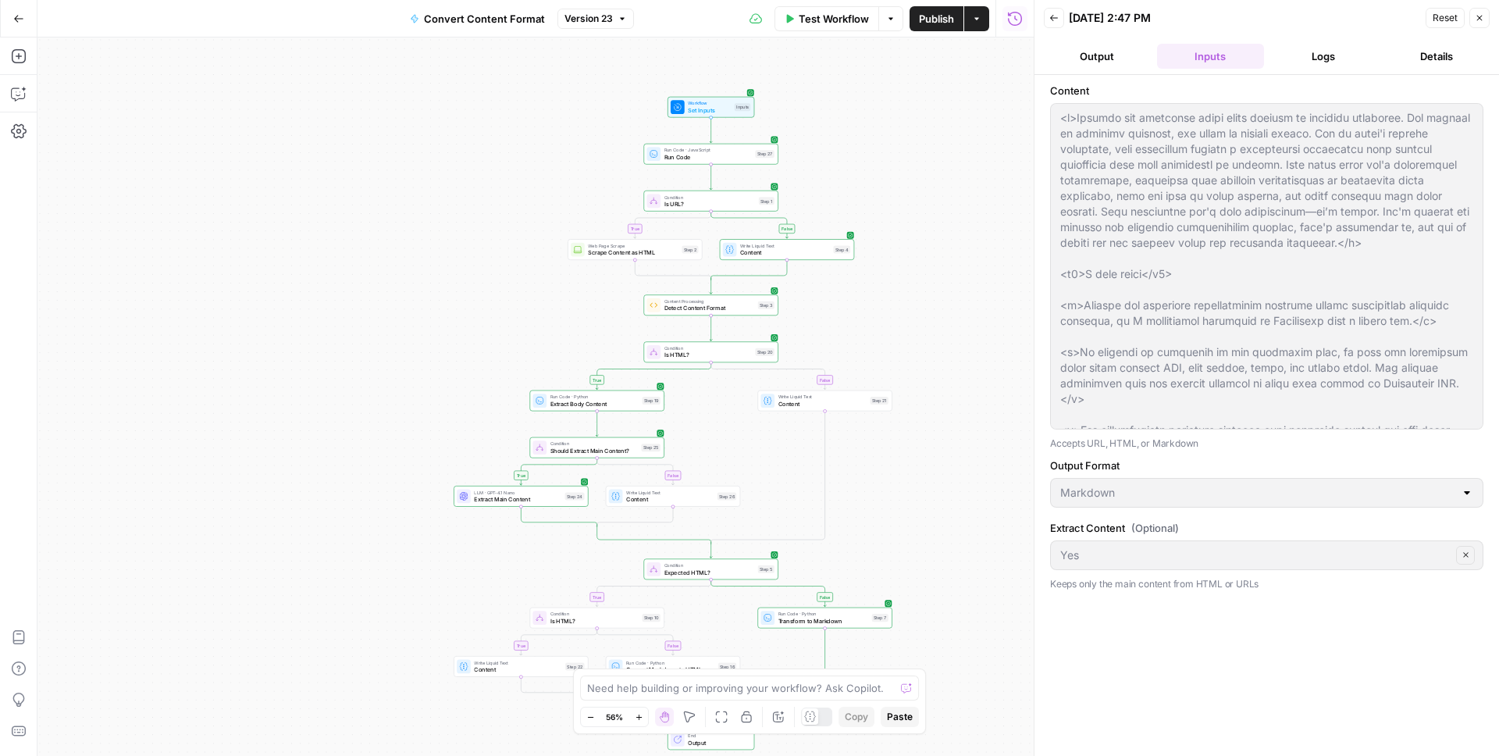
click at [1315, 63] on button "Logs" at bounding box center [1323, 56] width 107 height 25
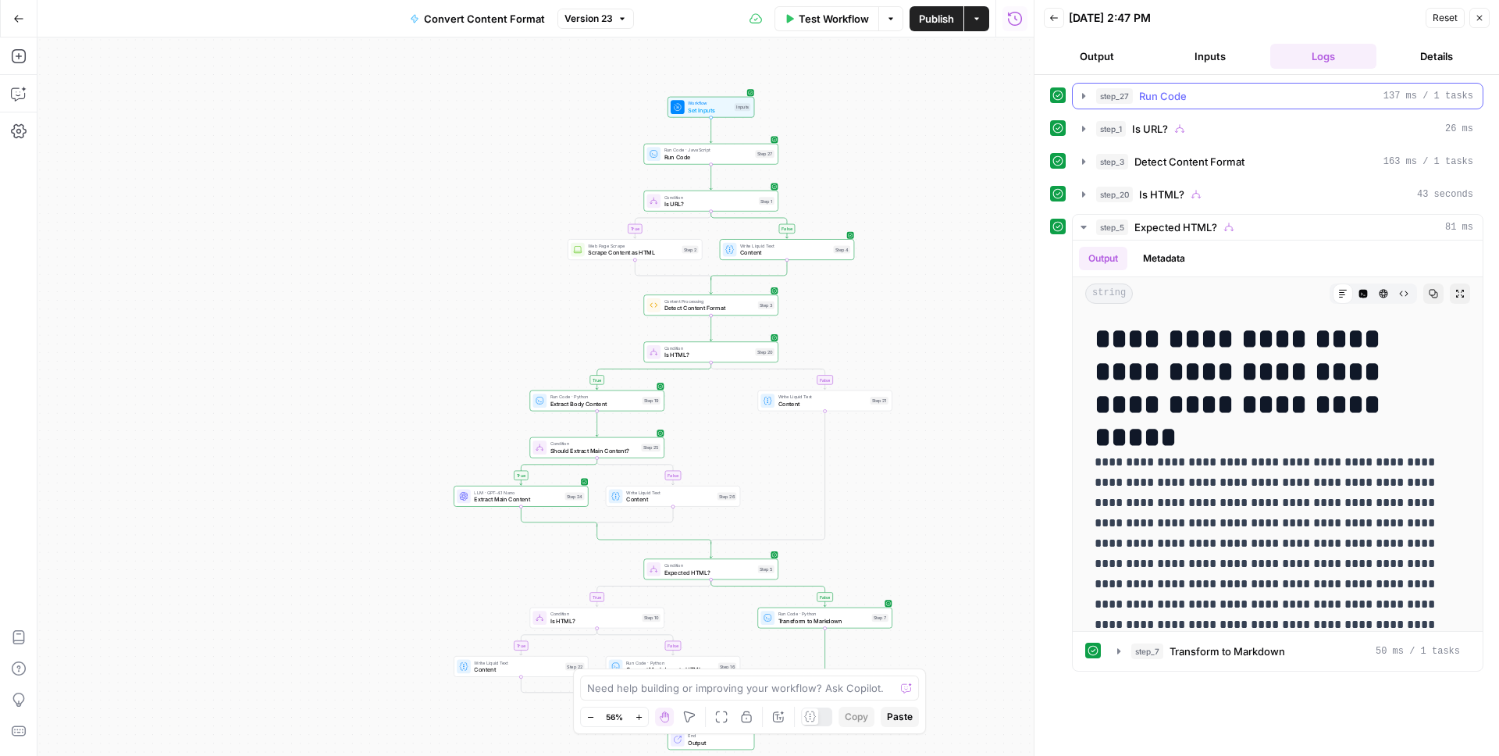
click at [1184, 99] on span "Run Code" at bounding box center [1163, 96] width 48 height 16
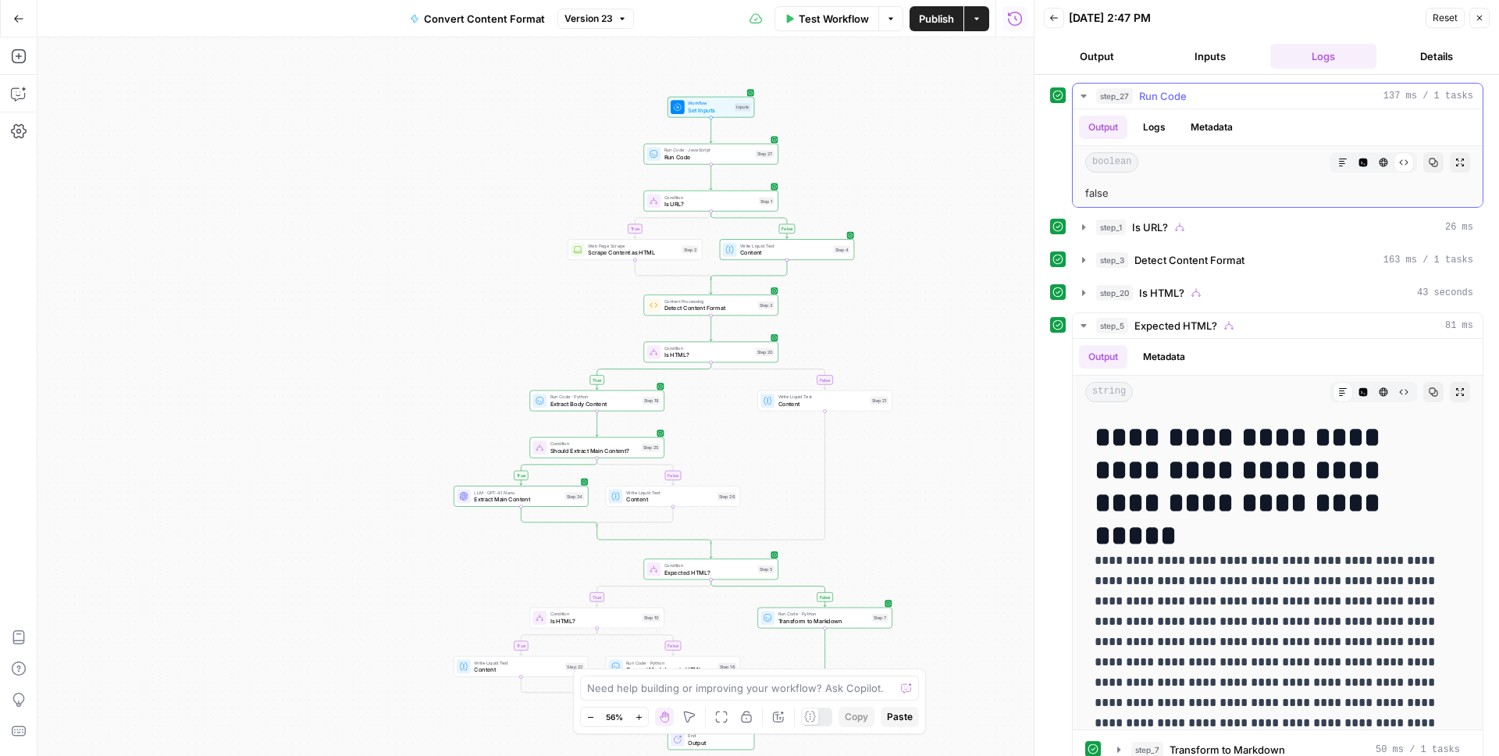
click at [1184, 98] on span "Run Code" at bounding box center [1163, 96] width 48 height 16
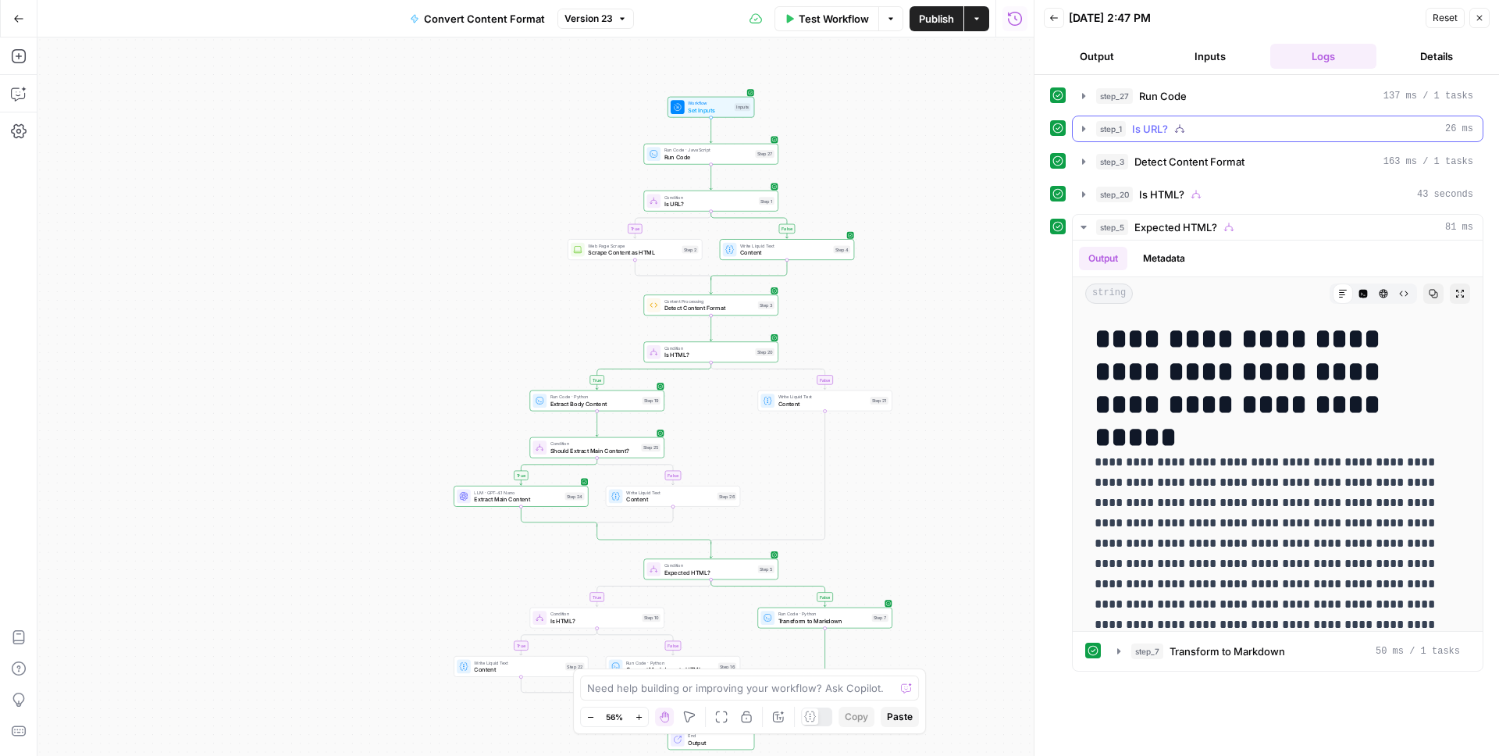
click at [1143, 135] on span "Is URL?" at bounding box center [1150, 129] width 36 height 16
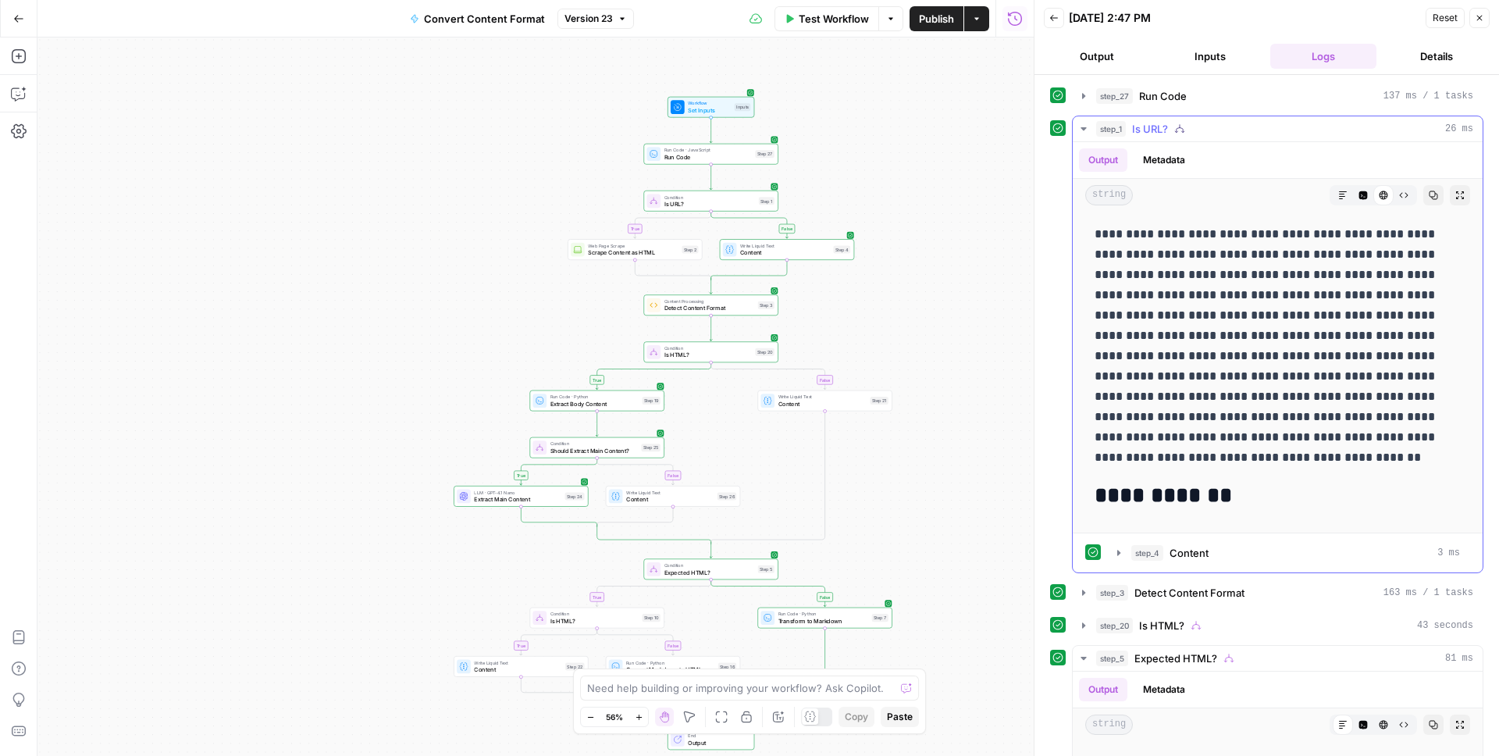
click at [1143, 134] on span "Is URL?" at bounding box center [1150, 129] width 36 height 16
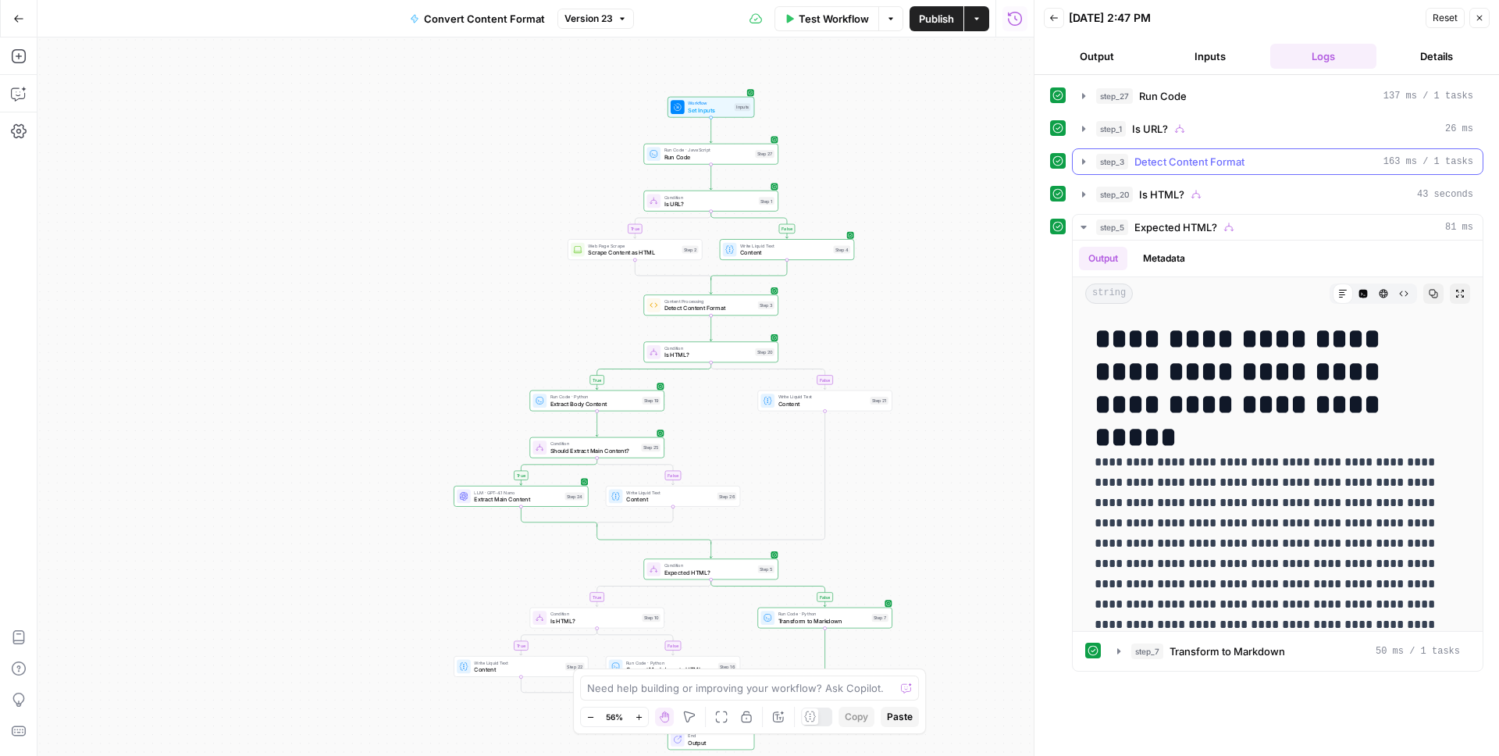
click at [1161, 162] on span "Detect Content Format" at bounding box center [1189, 162] width 110 height 16
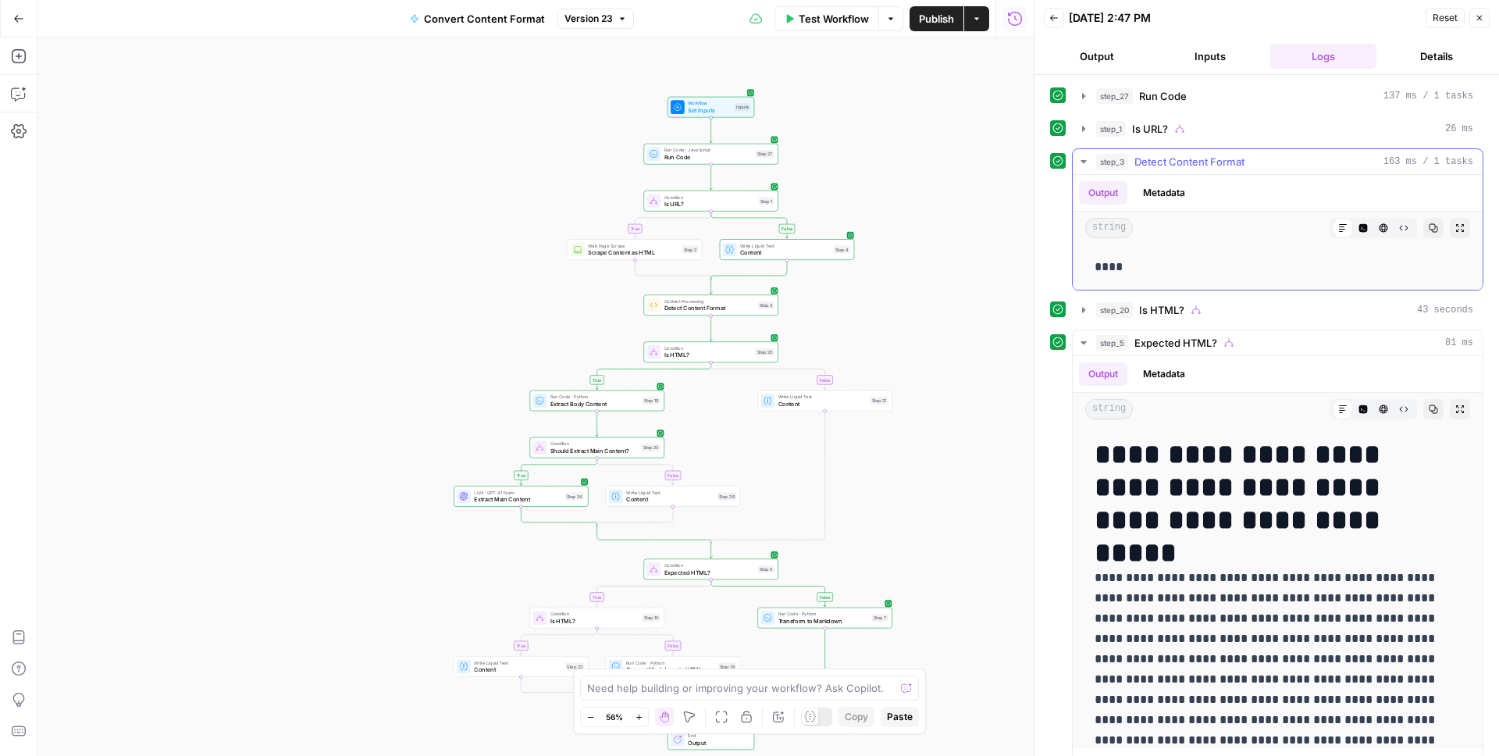
click at [1161, 162] on span "Detect Content Format" at bounding box center [1189, 162] width 110 height 16
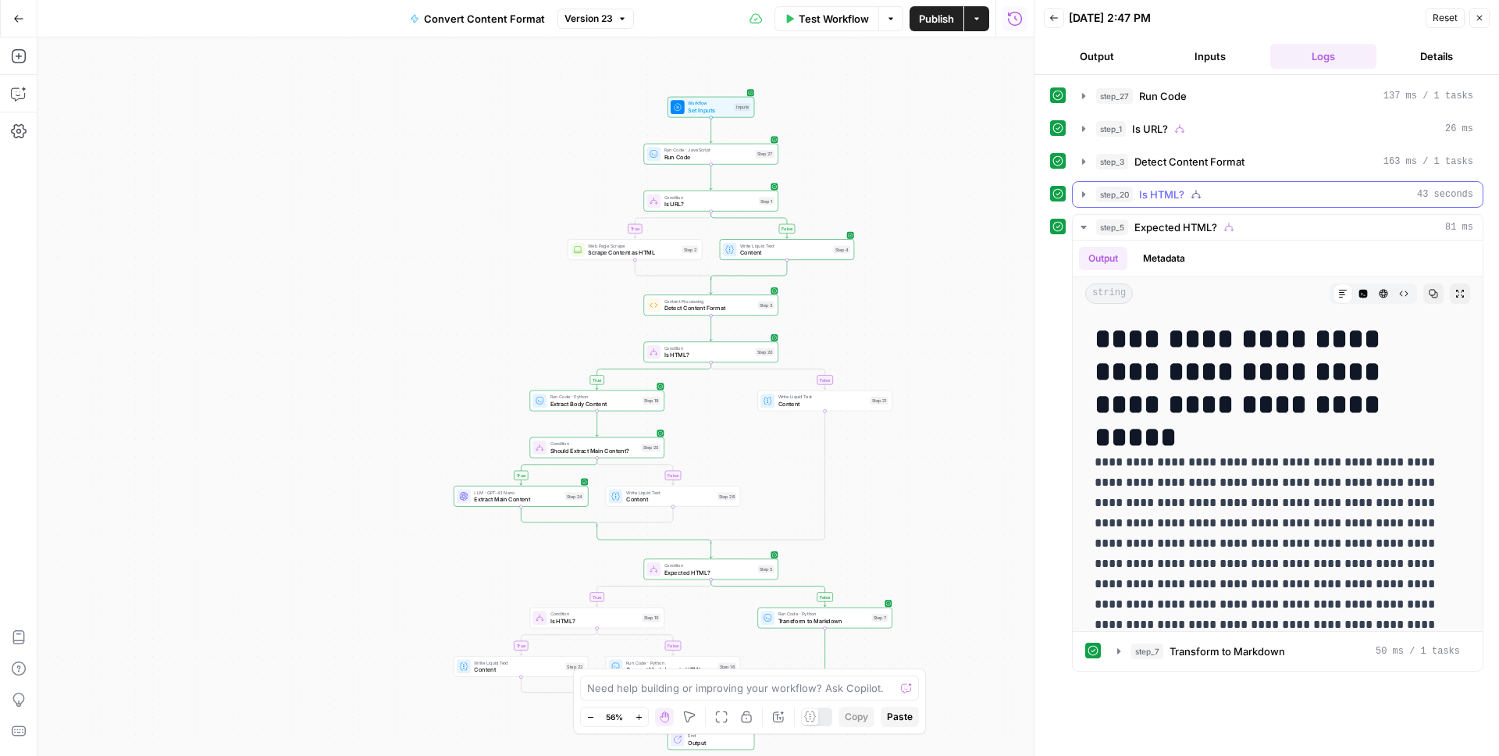
click at [1145, 197] on span "Is HTML?" at bounding box center [1161, 195] width 45 height 16
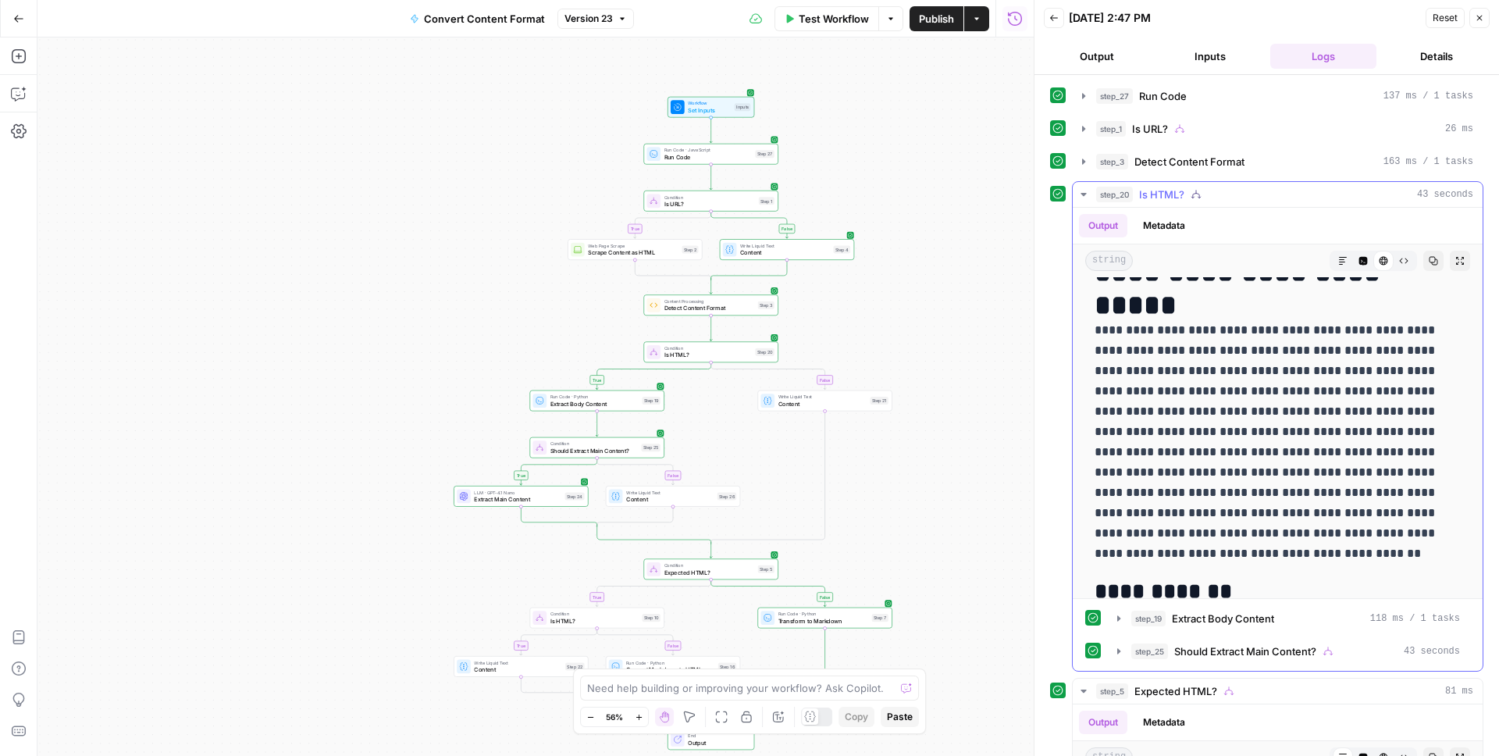
scroll to position [147, 0]
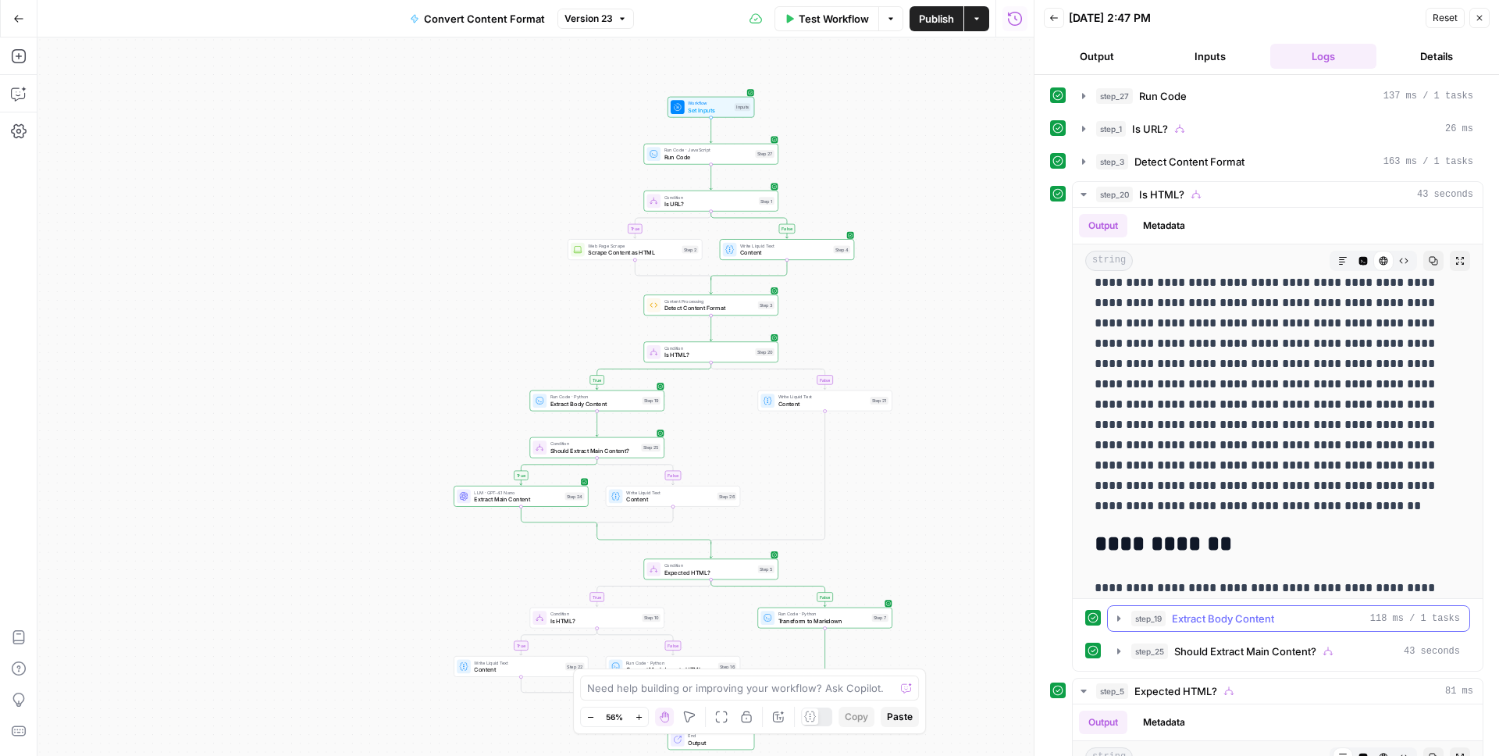
click at [1219, 618] on span "Extract Body Content" at bounding box center [1223, 618] width 102 height 16
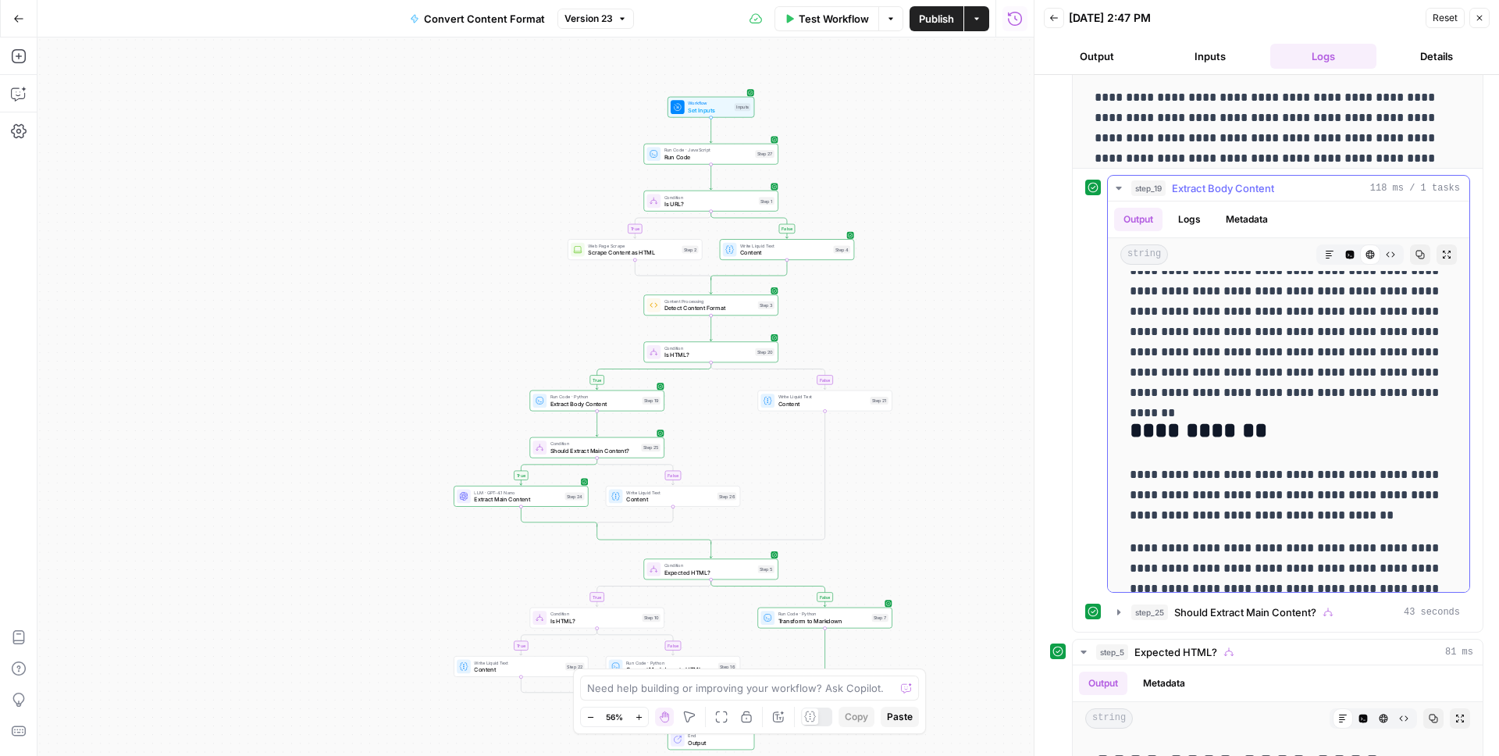
scroll to position [154, 0]
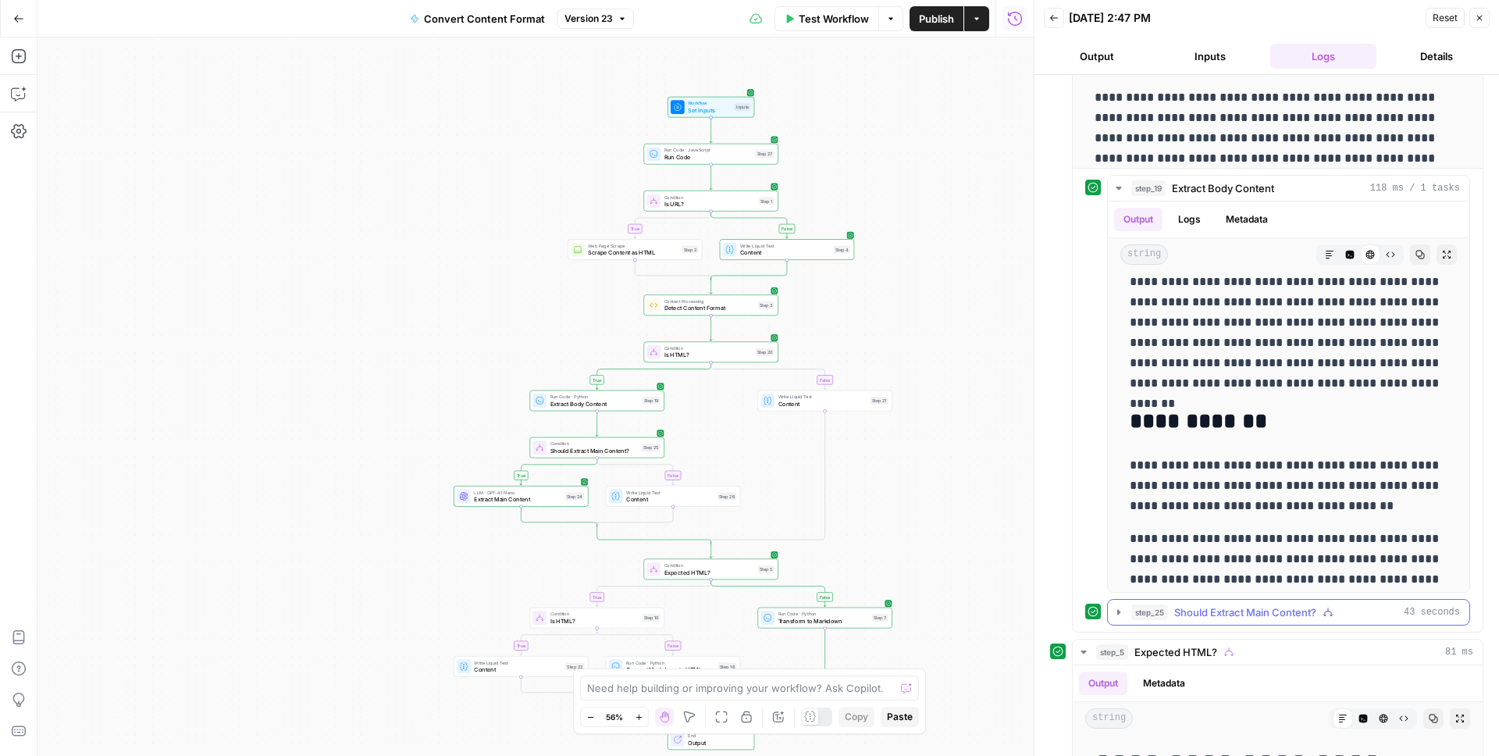
click at [1229, 606] on span "Should Extract Main Content?" at bounding box center [1245, 612] width 142 height 16
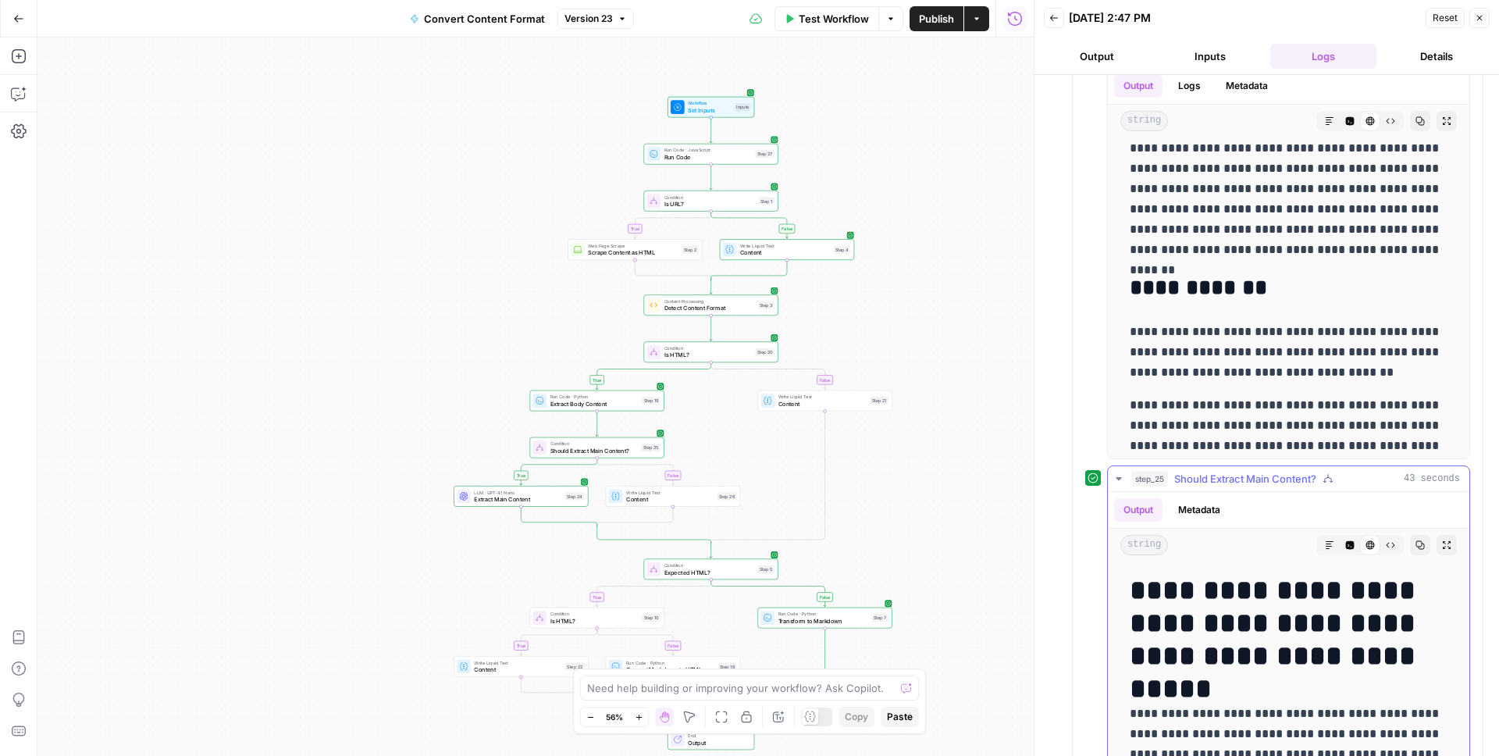
scroll to position [513, 0]
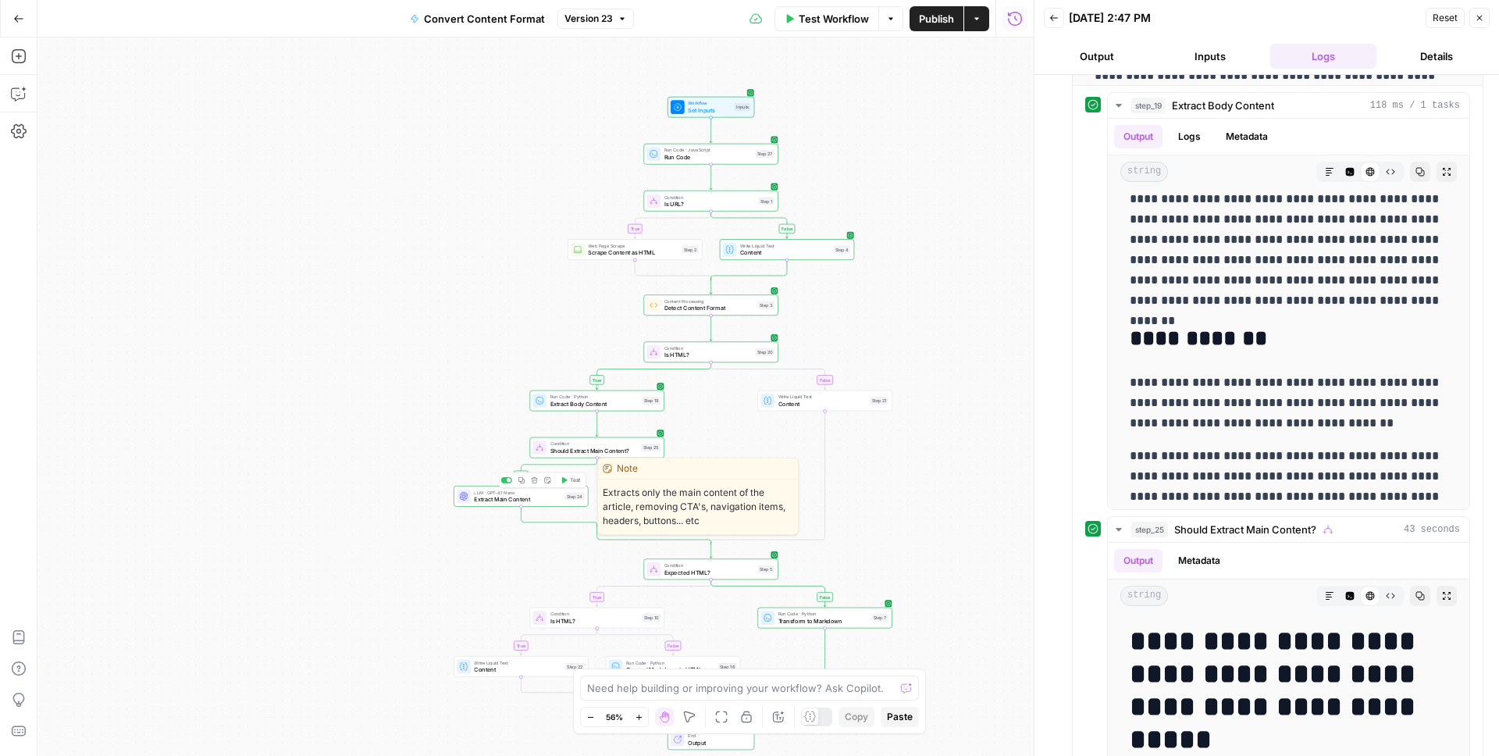
click at [476, 506] on div "true false true false true false true false true false Workflow Set Inputs Inpu…" at bounding box center [535, 396] width 996 height 718
click at [486, 503] on div "LLM · GPT-4.1 Nano Extract Main Content Step 24 Copy step Delete step Edit Note…" at bounding box center [520, 495] width 134 height 21
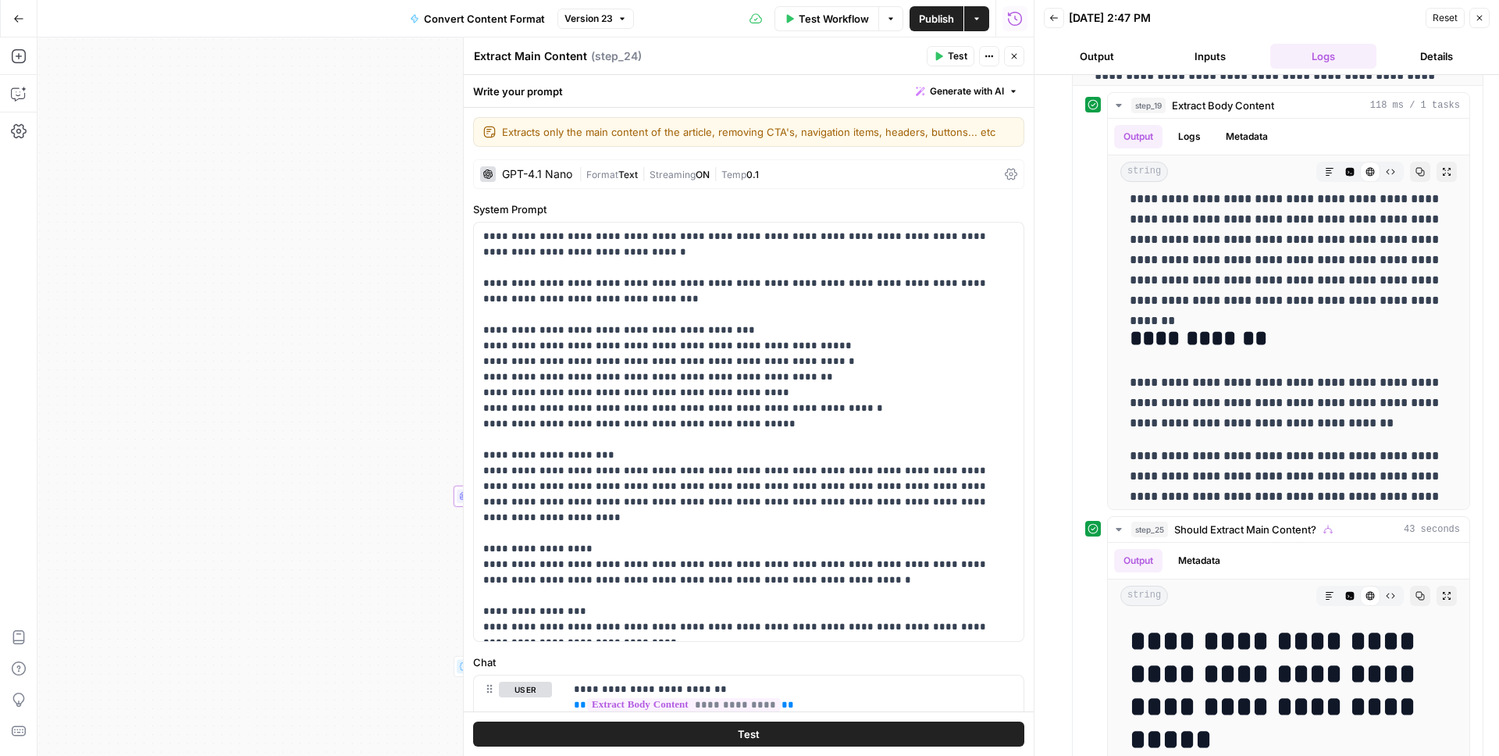
click at [656, 176] on span "Streaming" at bounding box center [672, 175] width 46 height 12
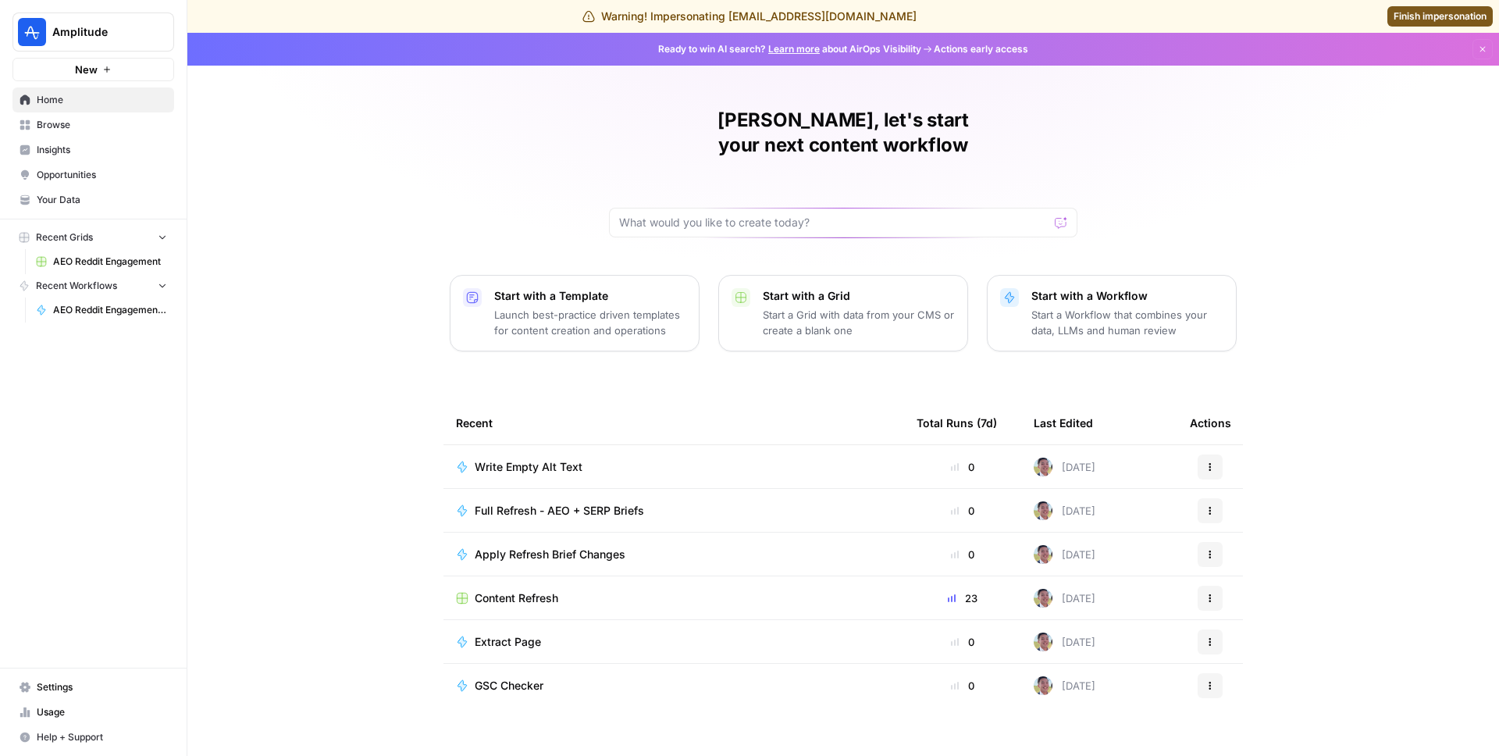
click at [1424, 16] on span "Finish impersonation" at bounding box center [1439, 16] width 93 height 14
